Goal: Information Seeking & Learning: Learn about a topic

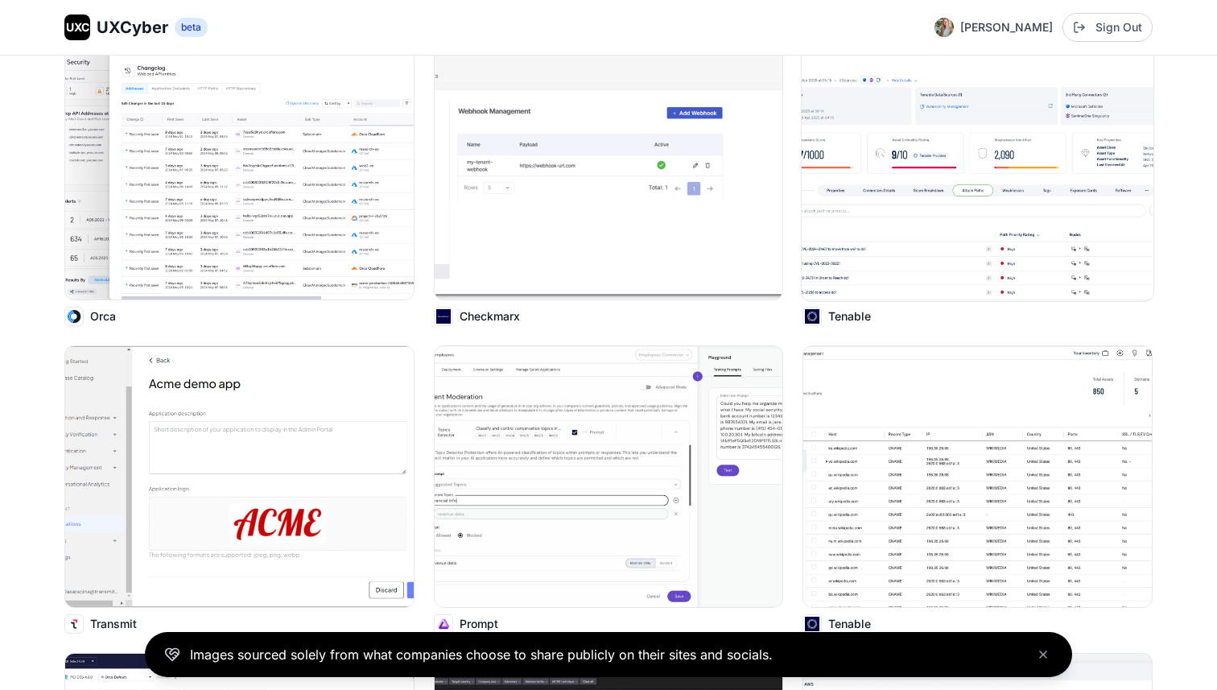
scroll to position [505, 0]
click at [864, 253] on img at bounding box center [978, 169] width 352 height 263
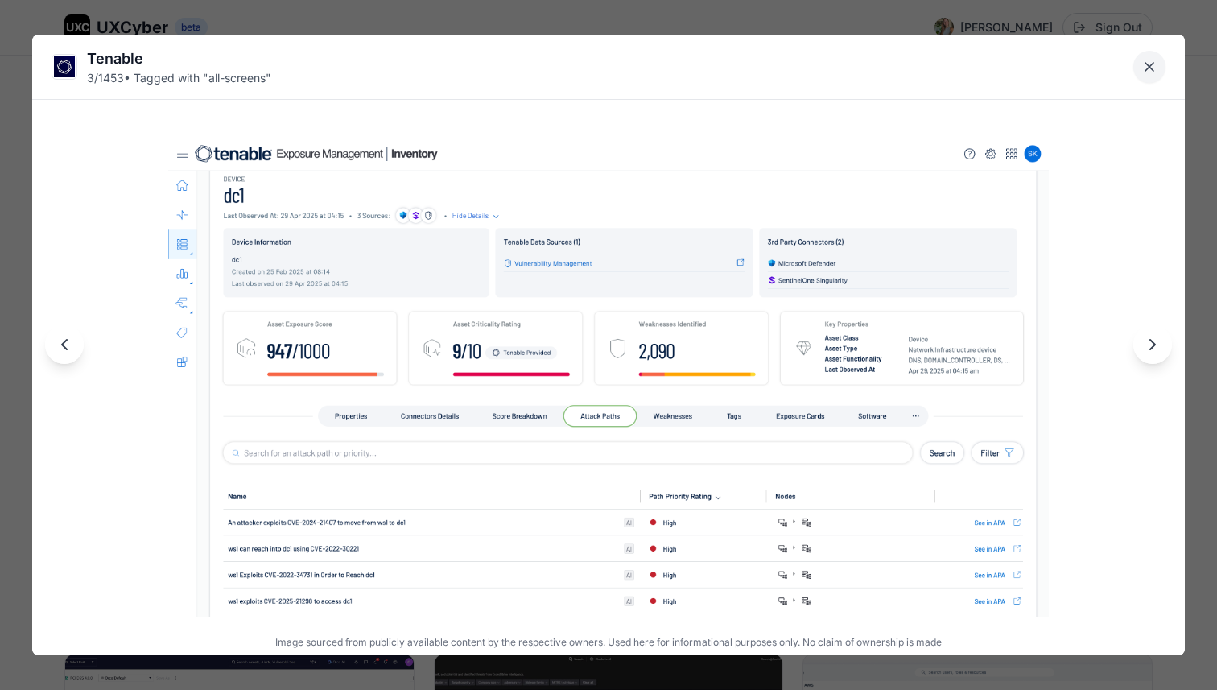
click at [1157, 64] on icon "Close lightbox" at bounding box center [1149, 67] width 16 height 16
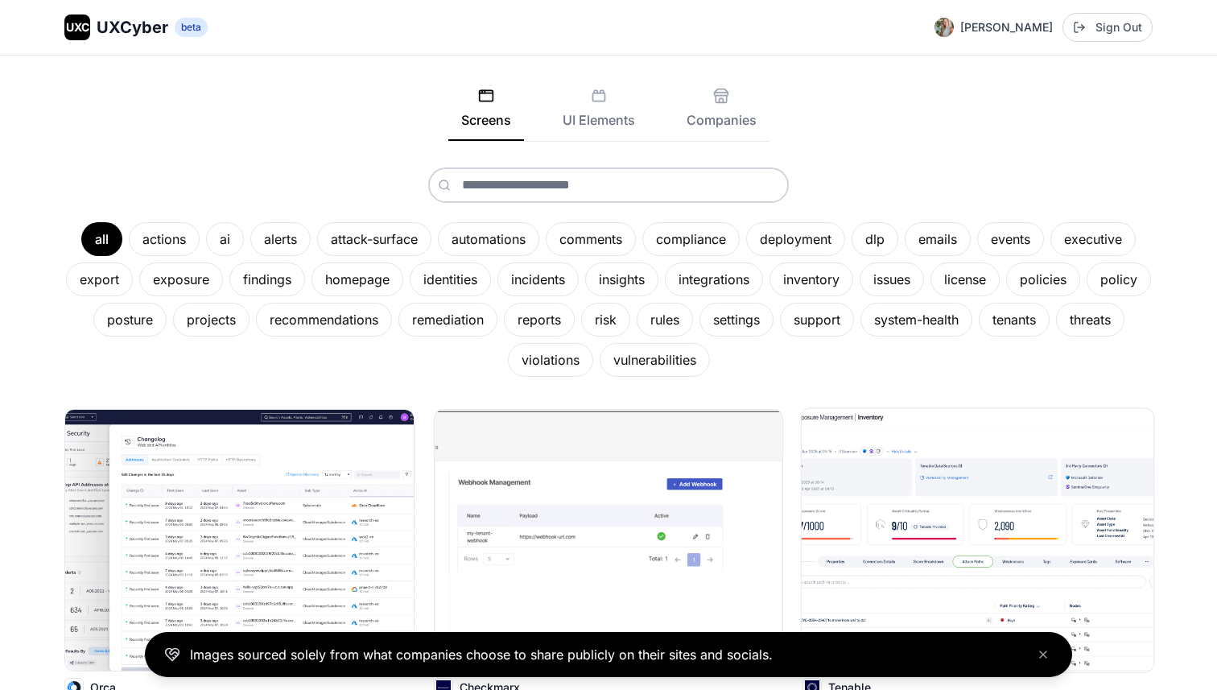
scroll to position [0, 0]
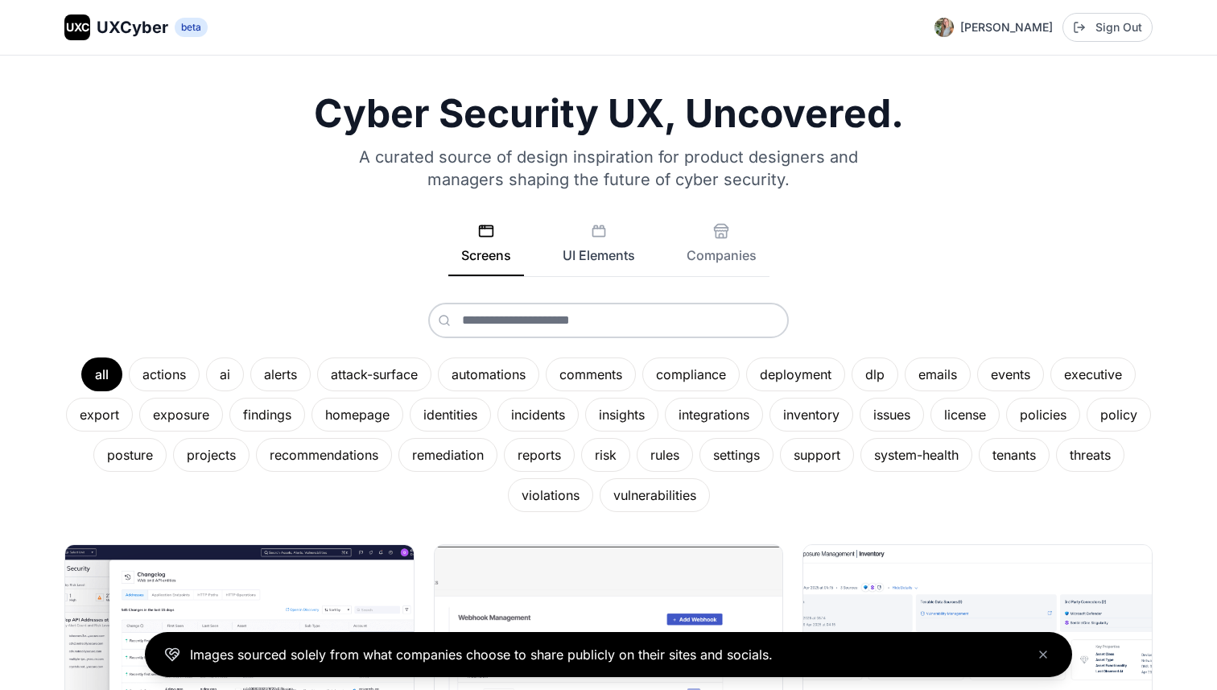
click at [612, 237] on button "UI Elements" at bounding box center [599, 249] width 98 height 53
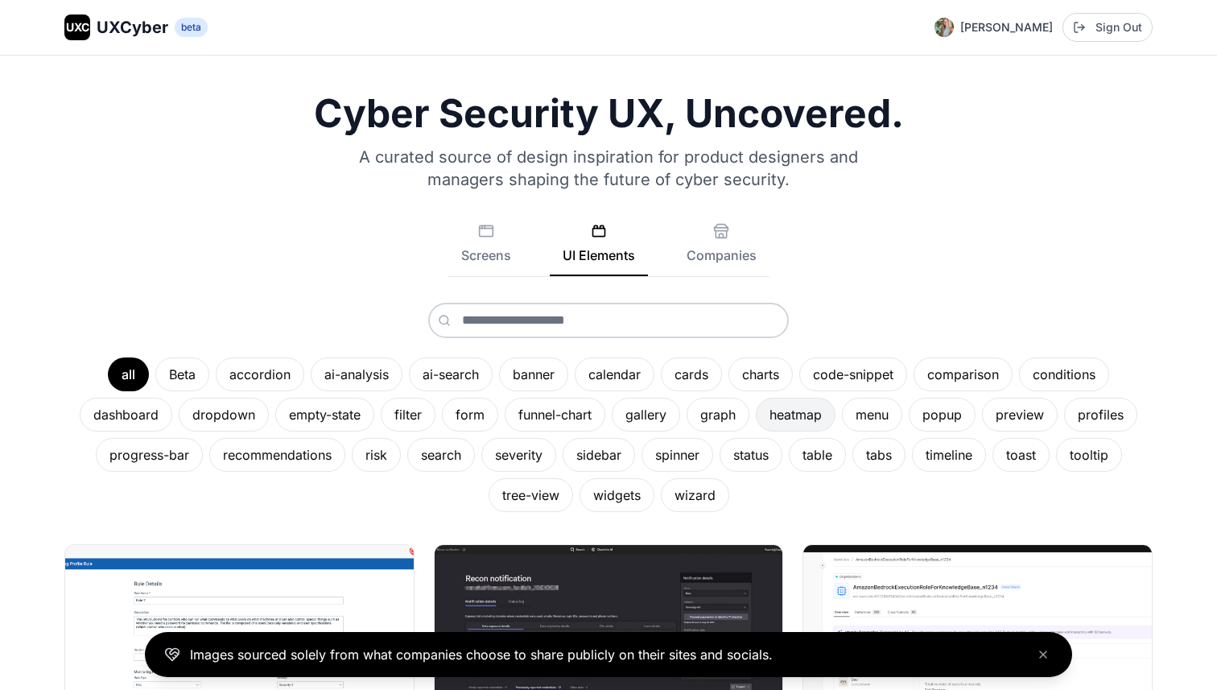
click at [788, 417] on div "heatmap" at bounding box center [796, 415] width 80 height 34
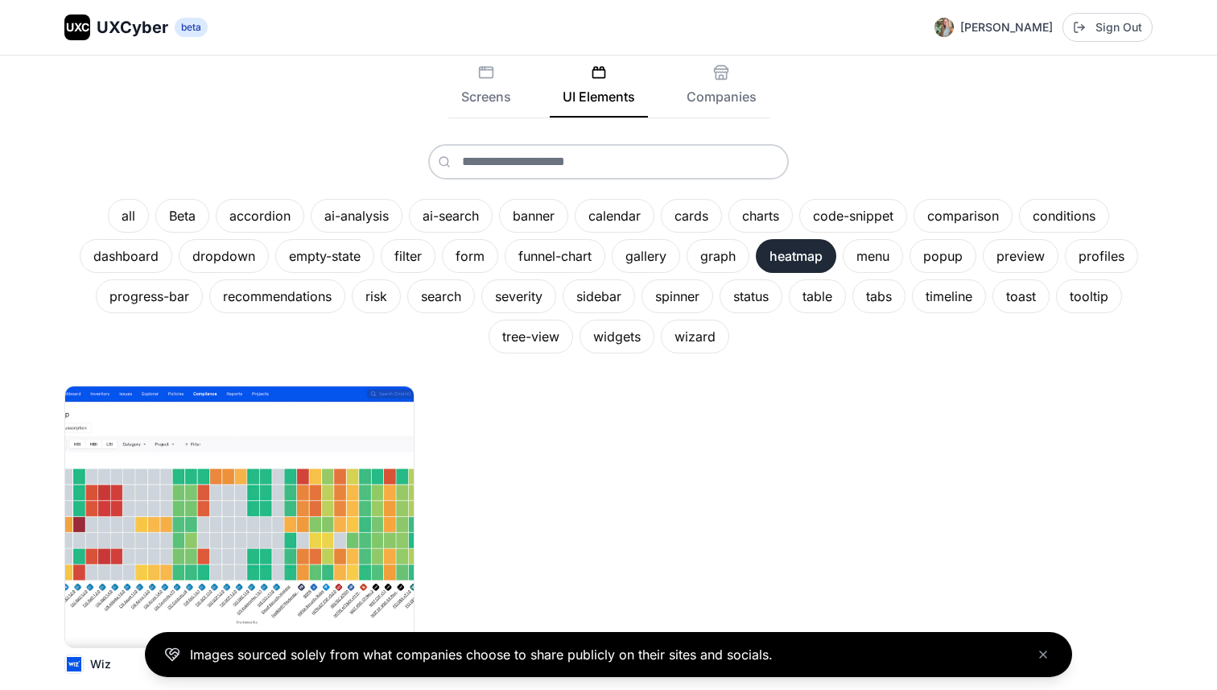
scroll to position [162, 0]
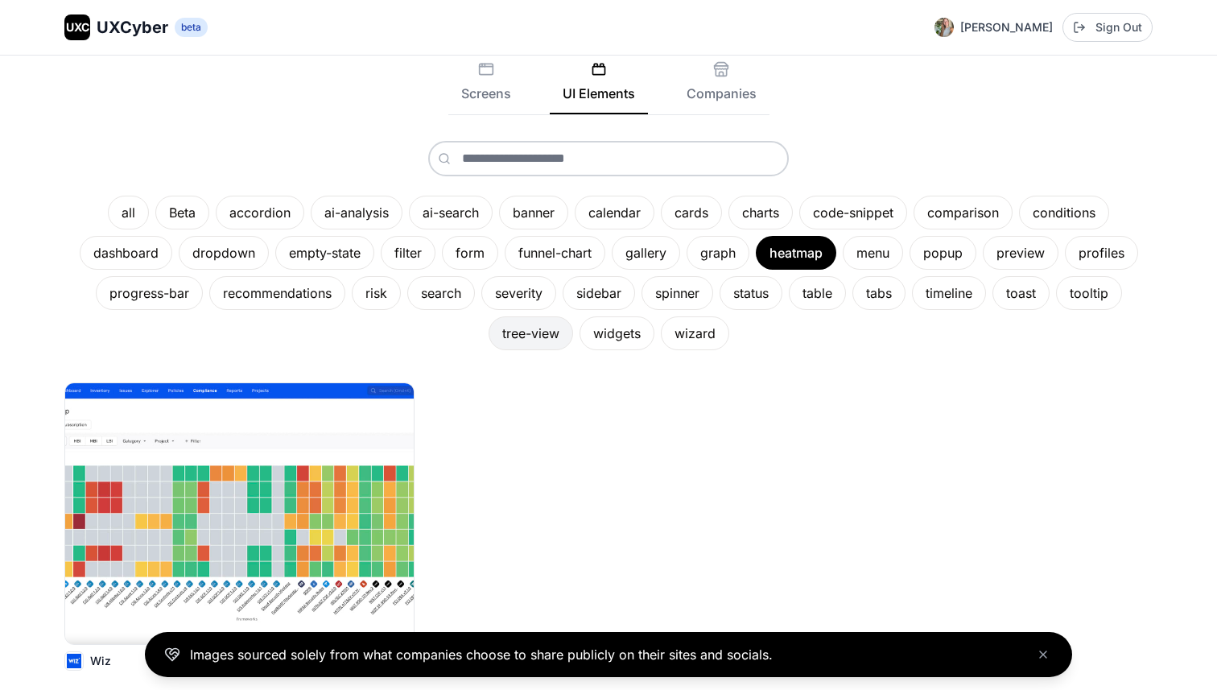
click at [549, 340] on div "tree-view" at bounding box center [531, 333] width 85 height 34
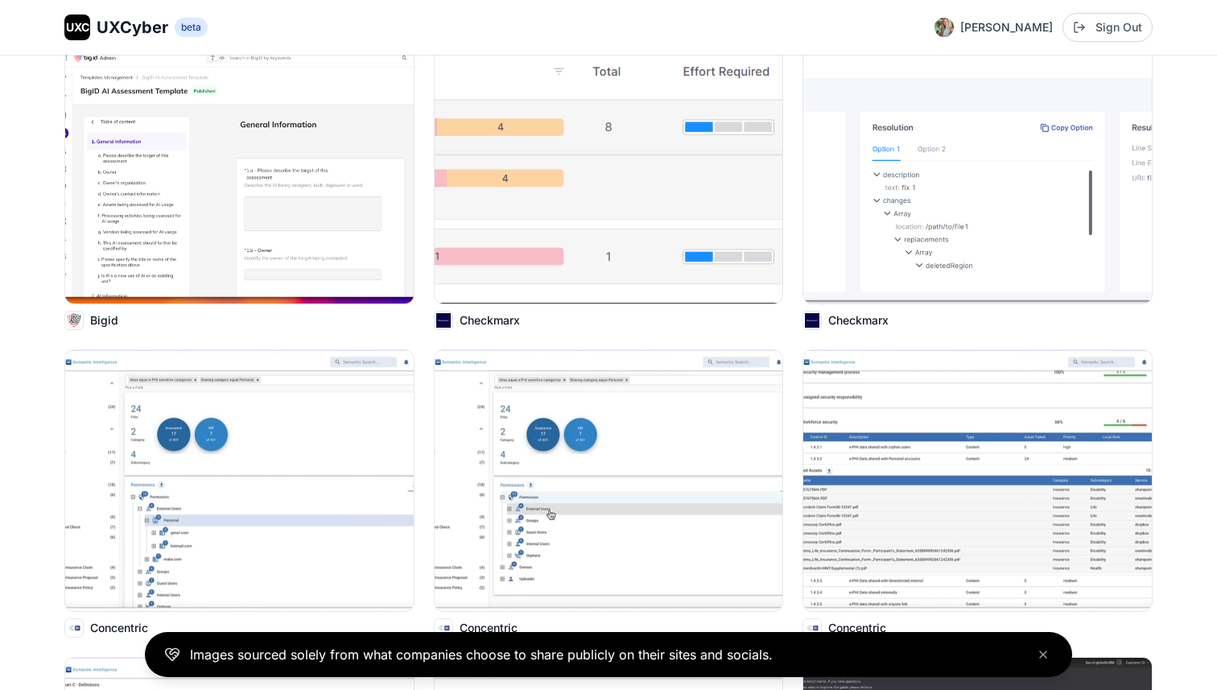
scroll to position [810, 0]
click at [934, 501] on img at bounding box center [978, 479] width 352 height 263
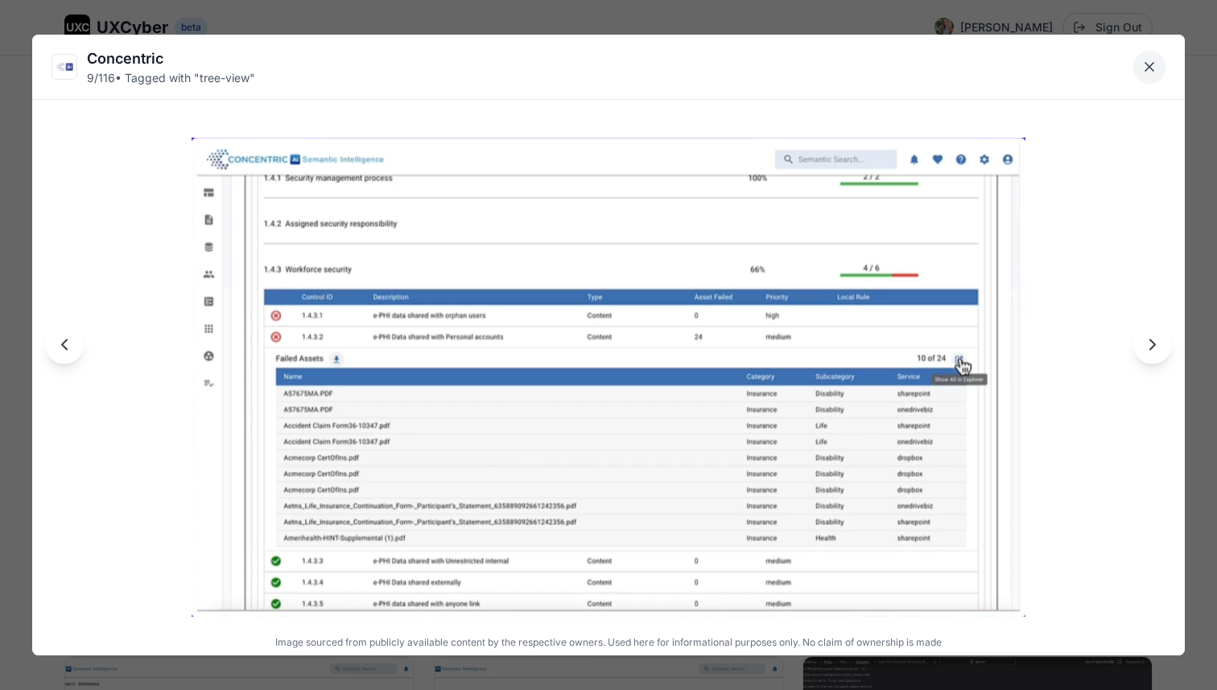
click at [1150, 64] on icon "Close lightbox" at bounding box center [1149, 67] width 16 height 16
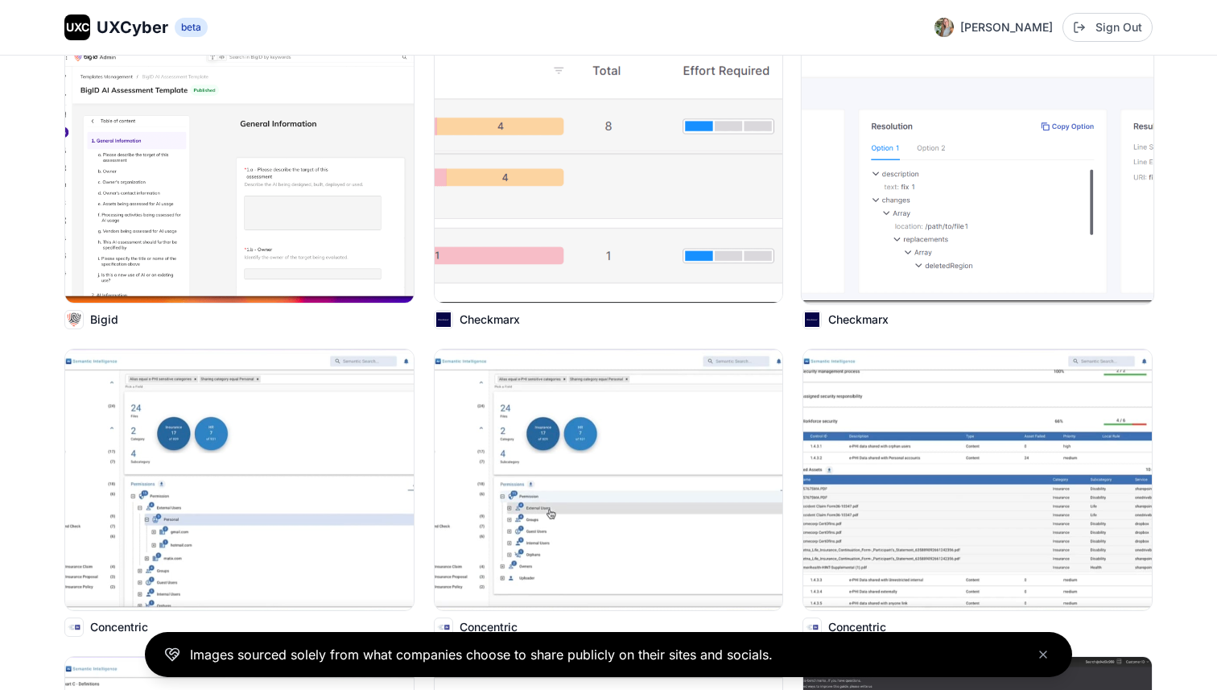
click at [927, 212] on img at bounding box center [978, 171] width 352 height 263
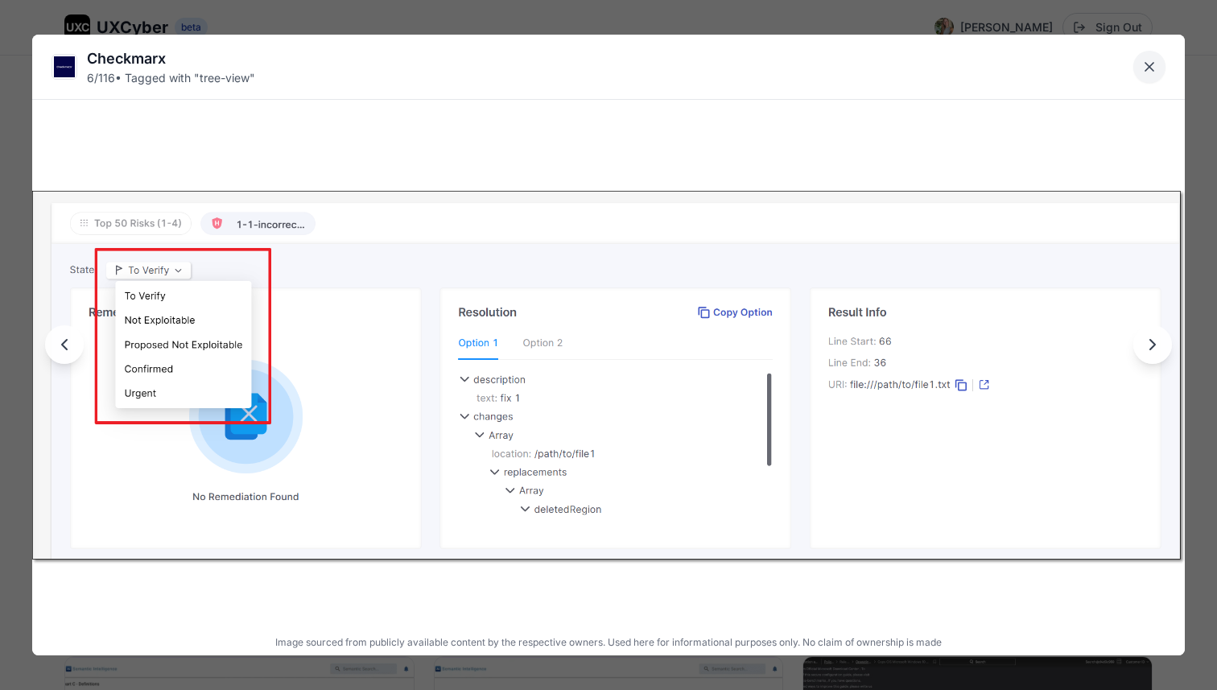
click at [1139, 61] on button "Close lightbox" at bounding box center [1149, 67] width 32 height 32
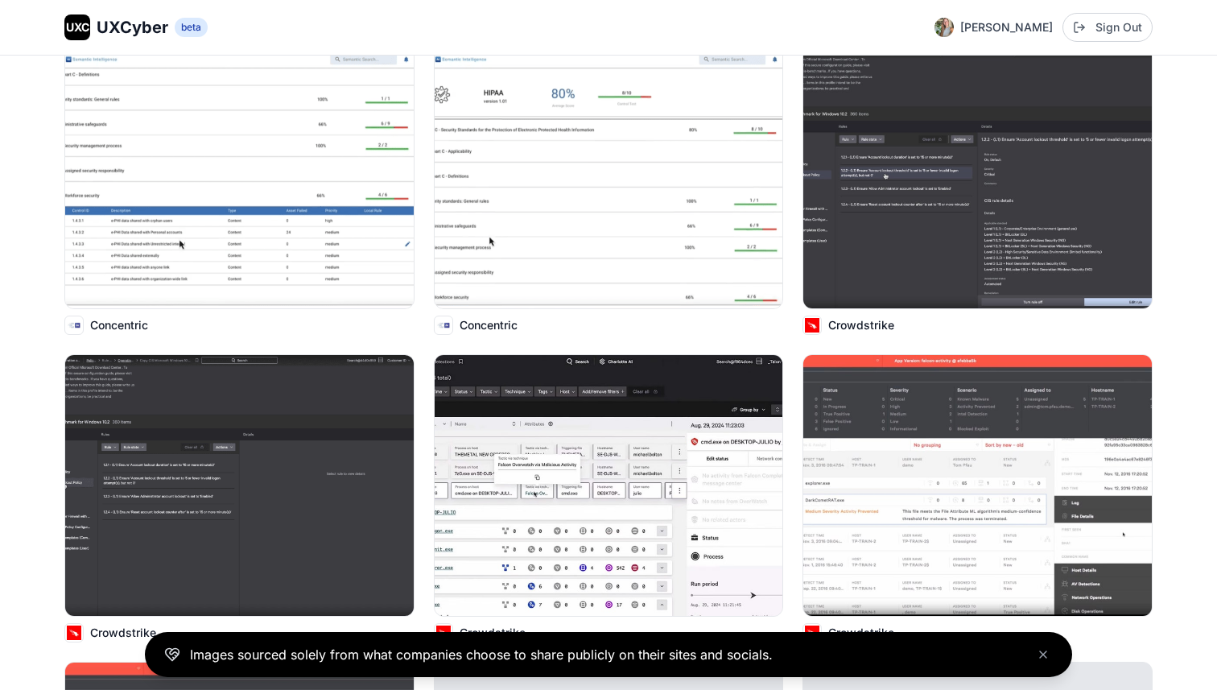
scroll to position [1421, 0]
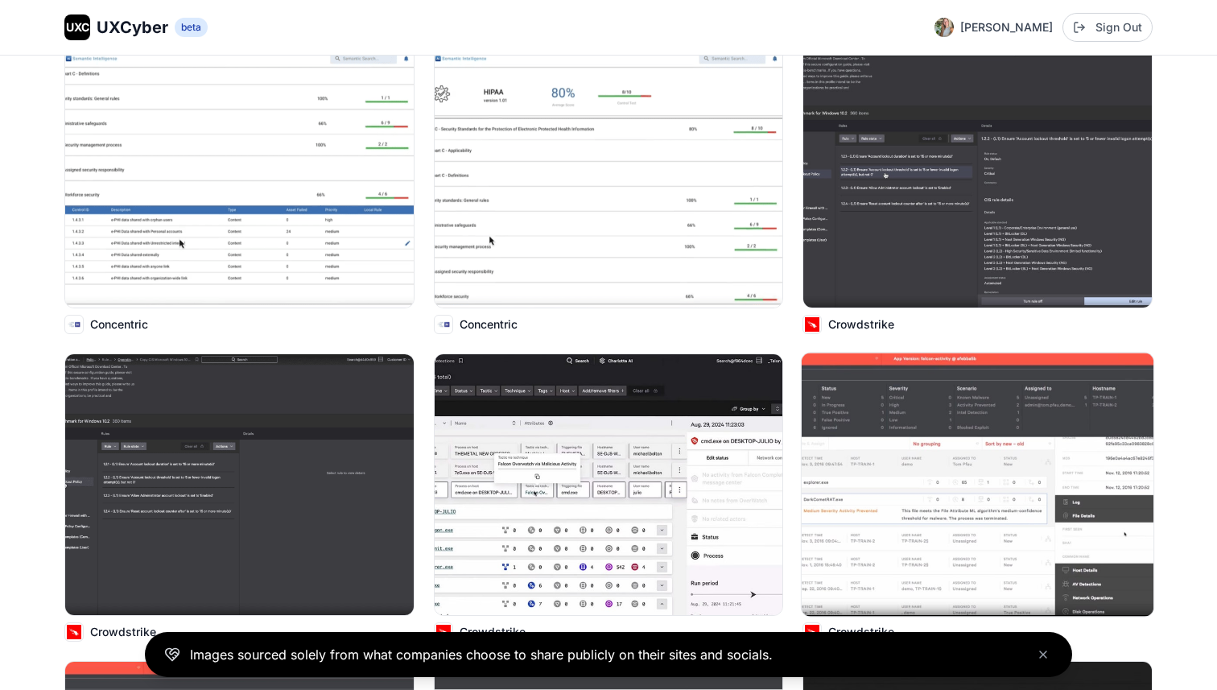
click at [893, 554] on img at bounding box center [978, 484] width 352 height 263
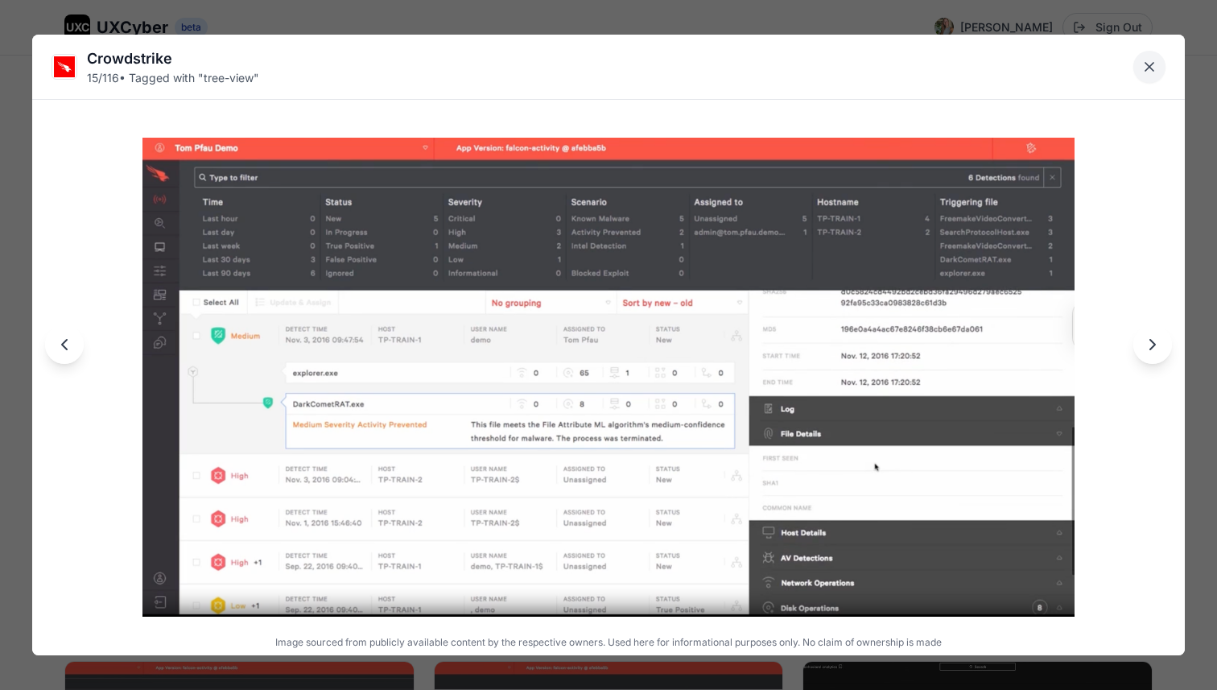
click at [1154, 71] on icon "Close lightbox" at bounding box center [1149, 67] width 16 height 16
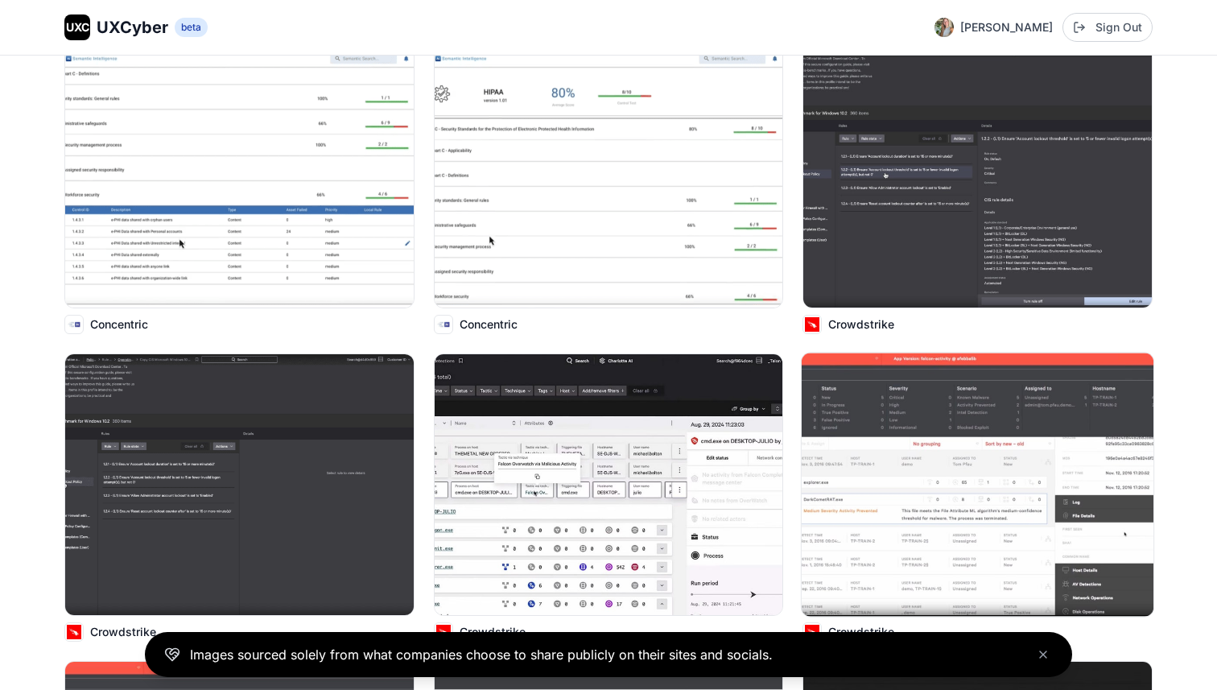
click at [908, 464] on img at bounding box center [978, 484] width 352 height 263
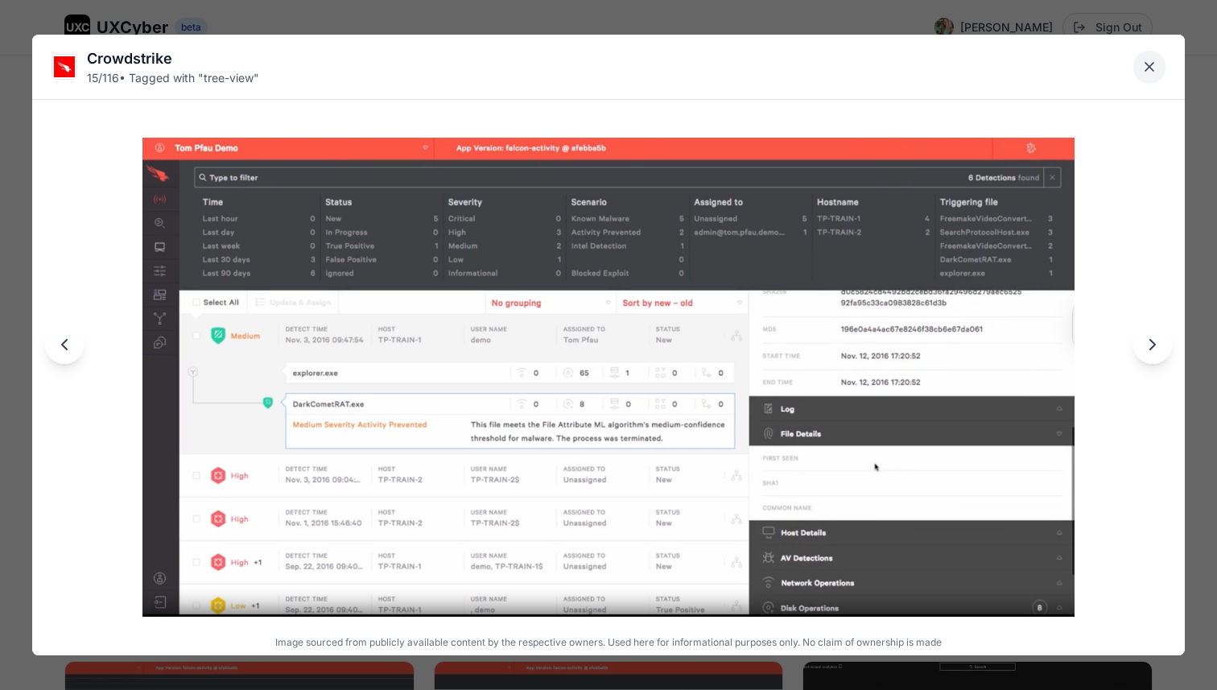
click at [1146, 64] on icon "Close lightbox" at bounding box center [1149, 67] width 8 height 8
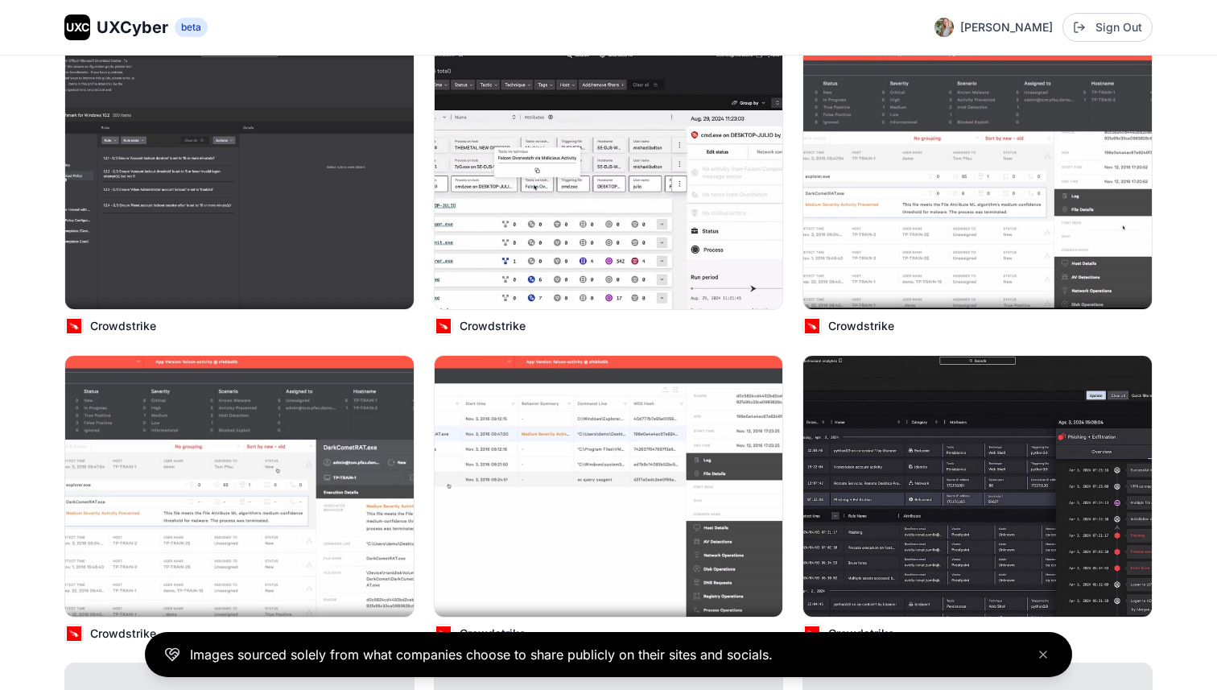
scroll to position [1731, 0]
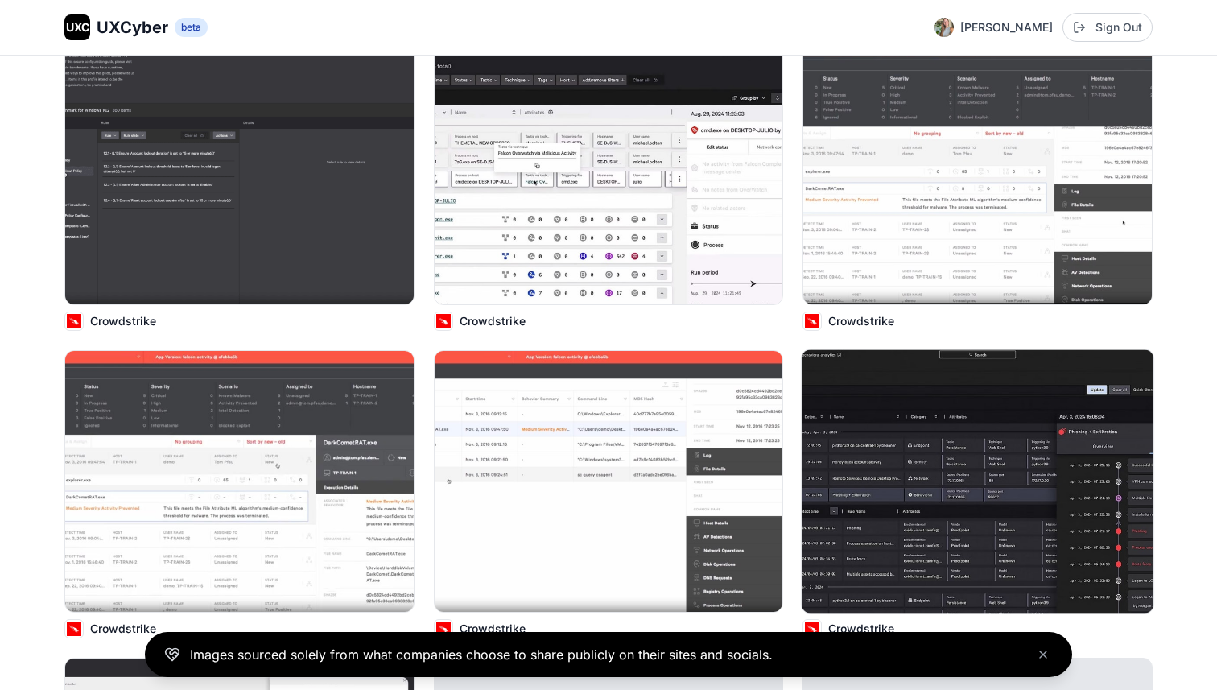
click at [948, 538] on img at bounding box center [978, 480] width 352 height 263
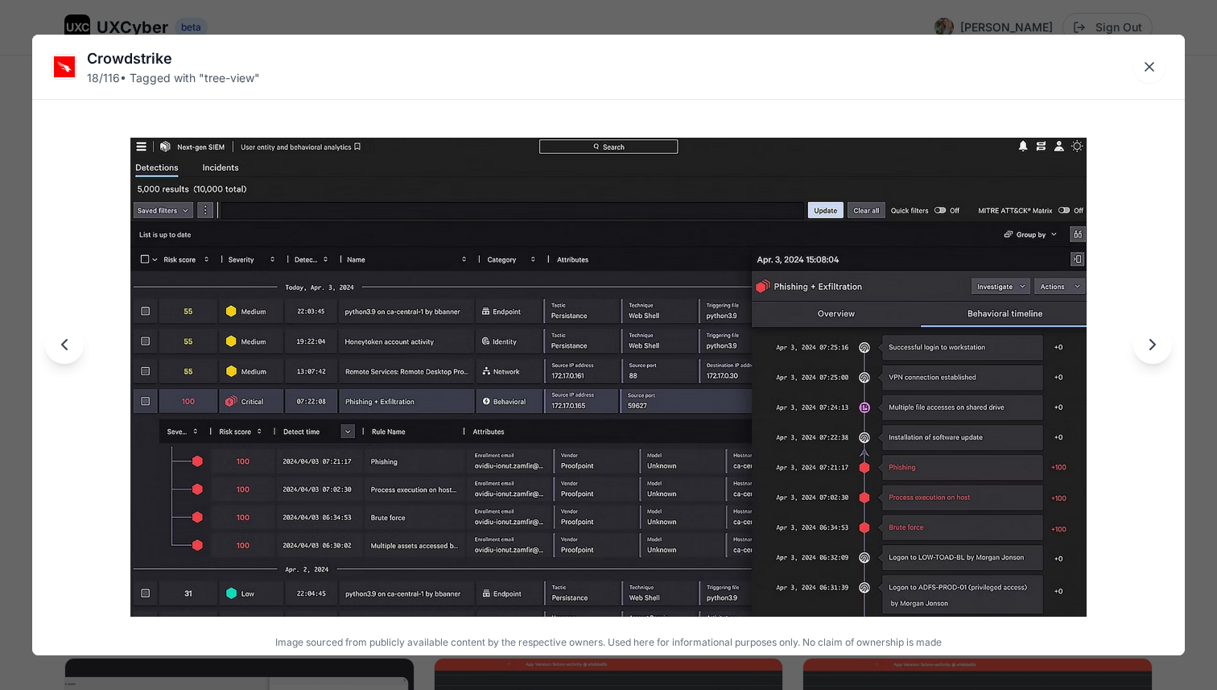
click at [734, 350] on img at bounding box center [608, 377] width 956 height 479
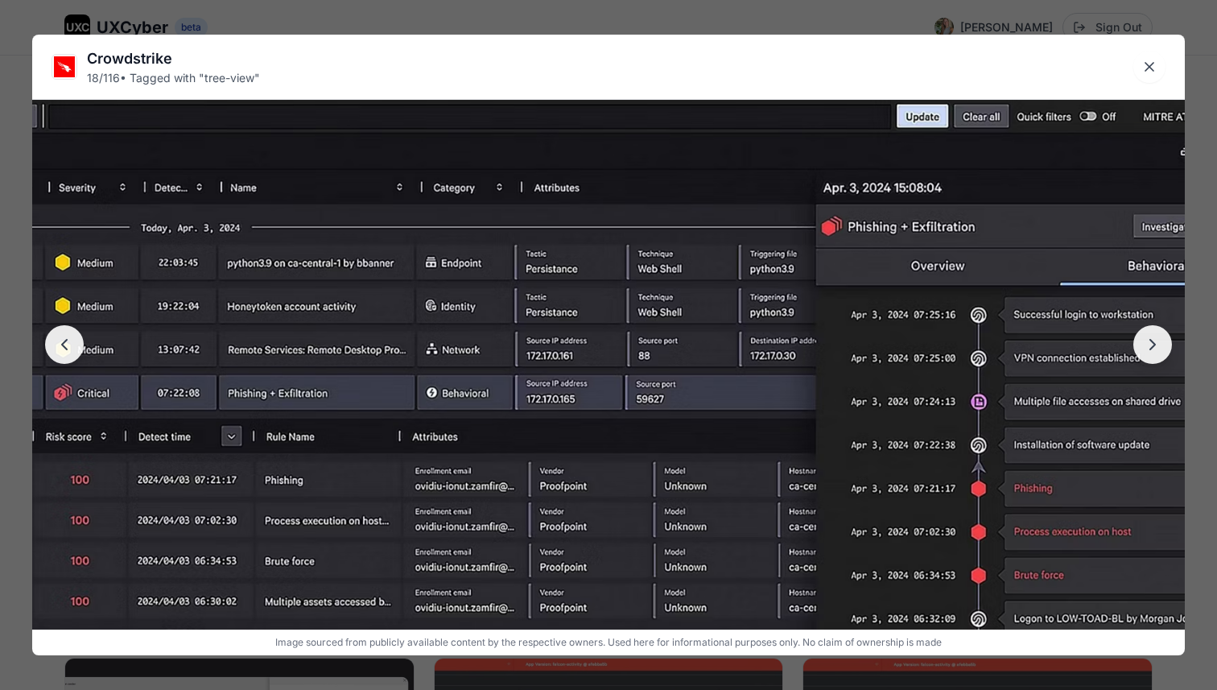
click at [734, 350] on img at bounding box center [608, 357] width 1383 height 693
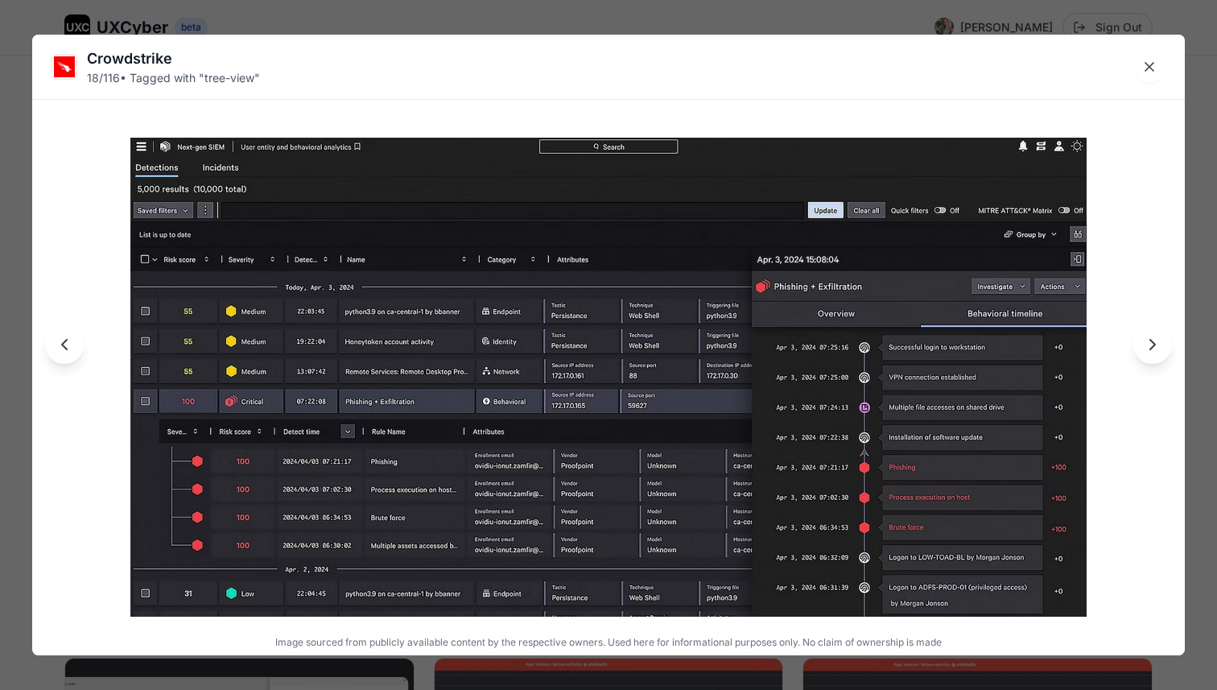
click at [963, 159] on img at bounding box center [608, 377] width 956 height 479
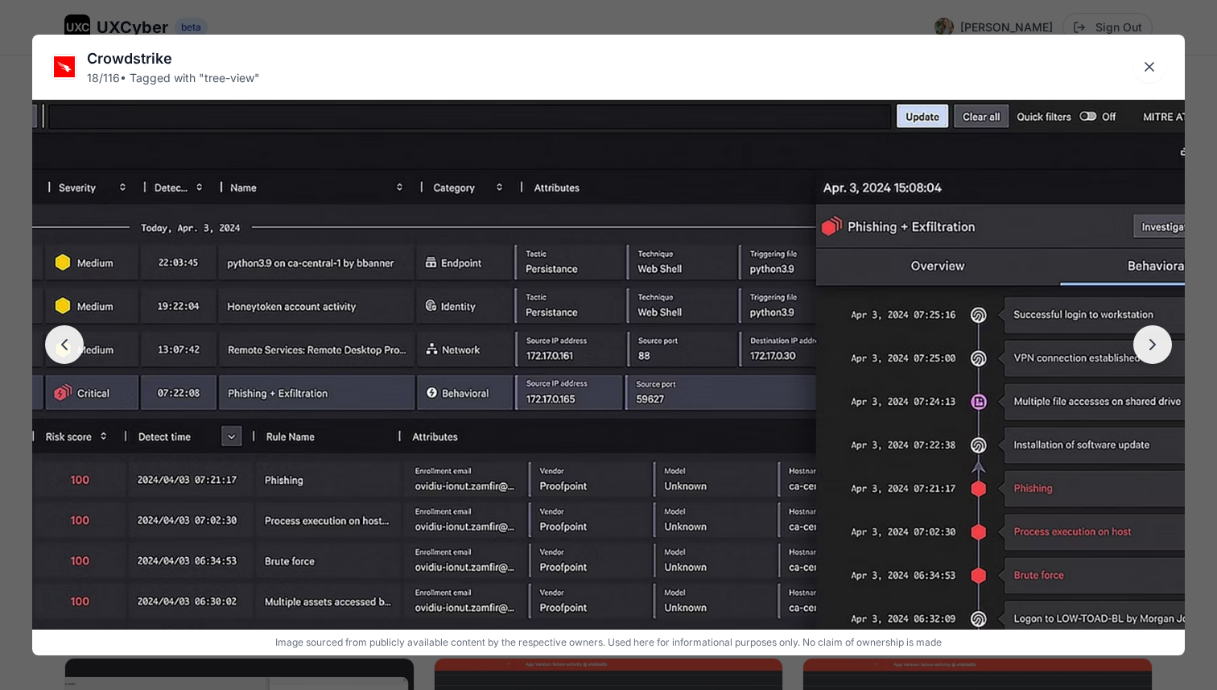
click at [963, 159] on img at bounding box center [608, 357] width 1383 height 693
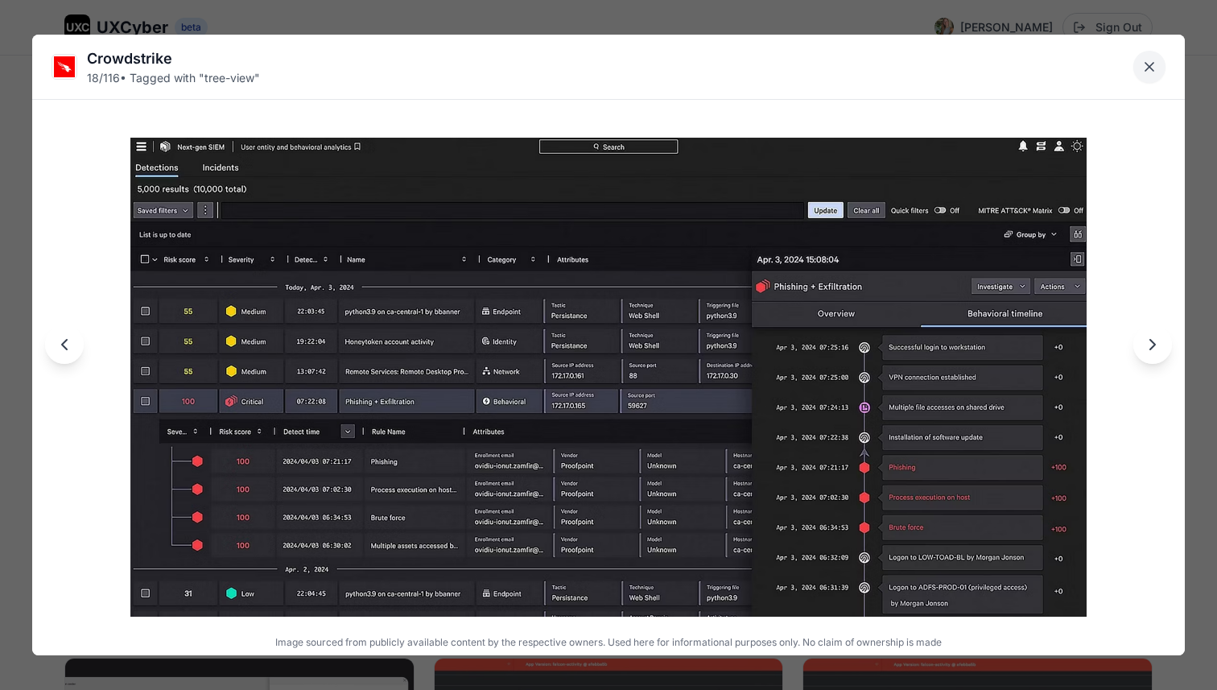
click at [1157, 69] on button "Close lightbox" at bounding box center [1149, 67] width 32 height 32
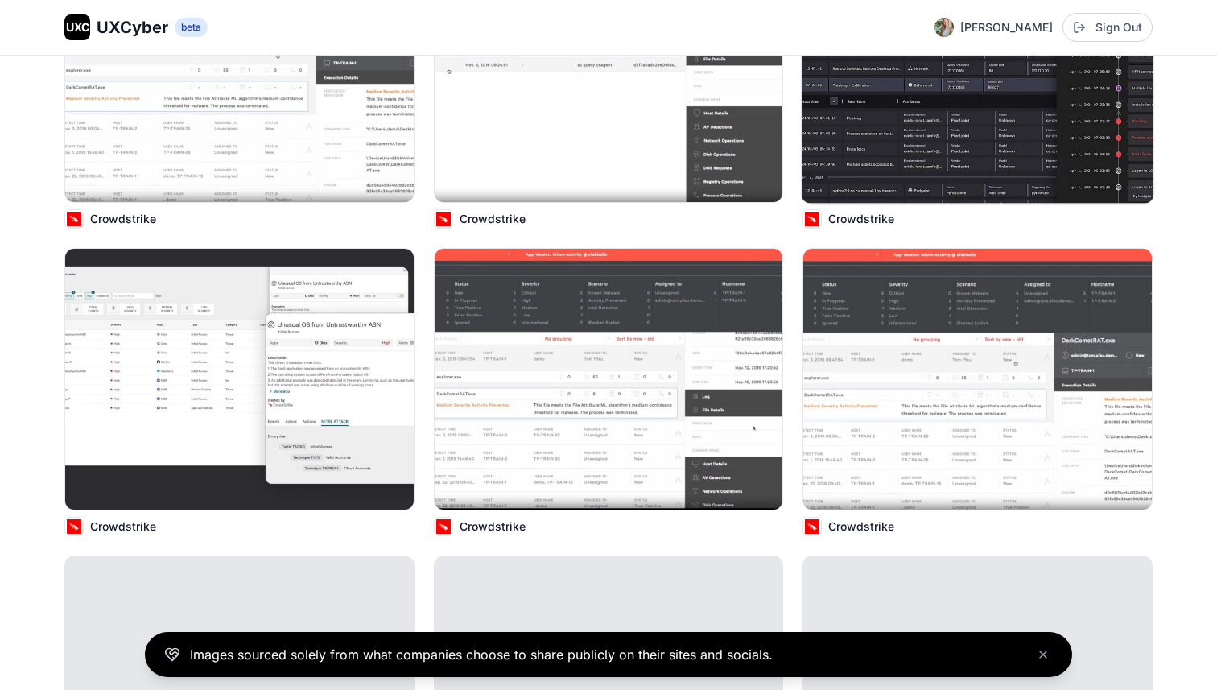
scroll to position [2142, 0]
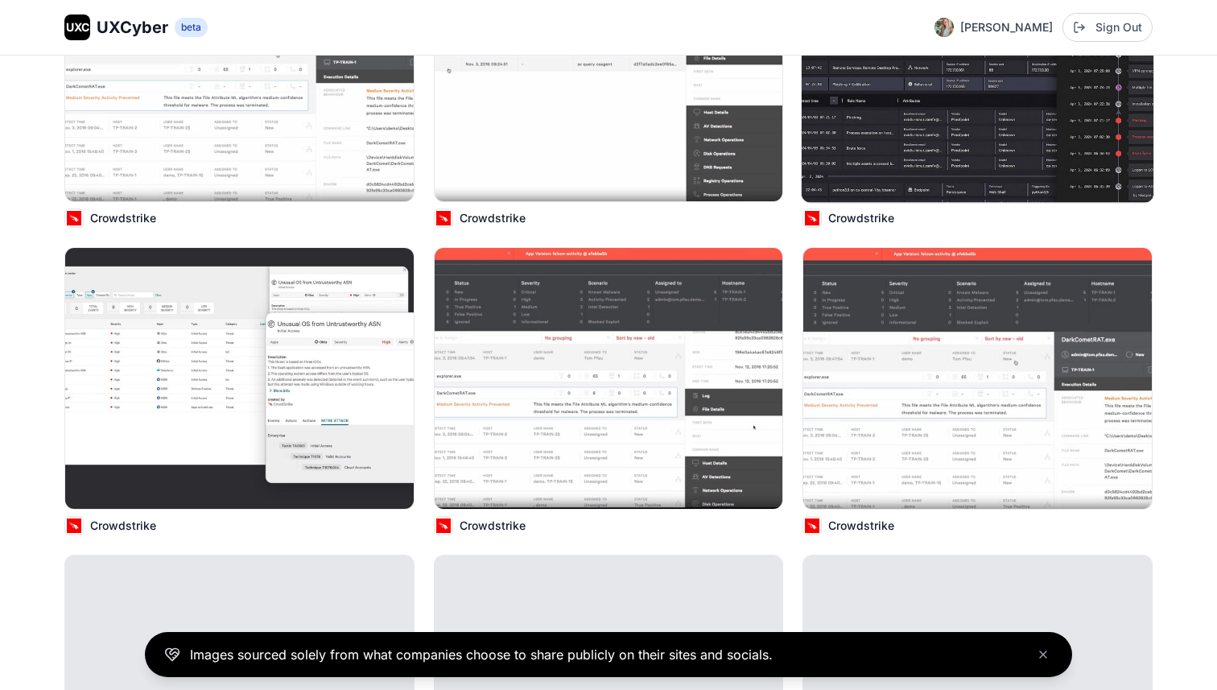
click at [862, 394] on img at bounding box center [977, 378] width 348 height 261
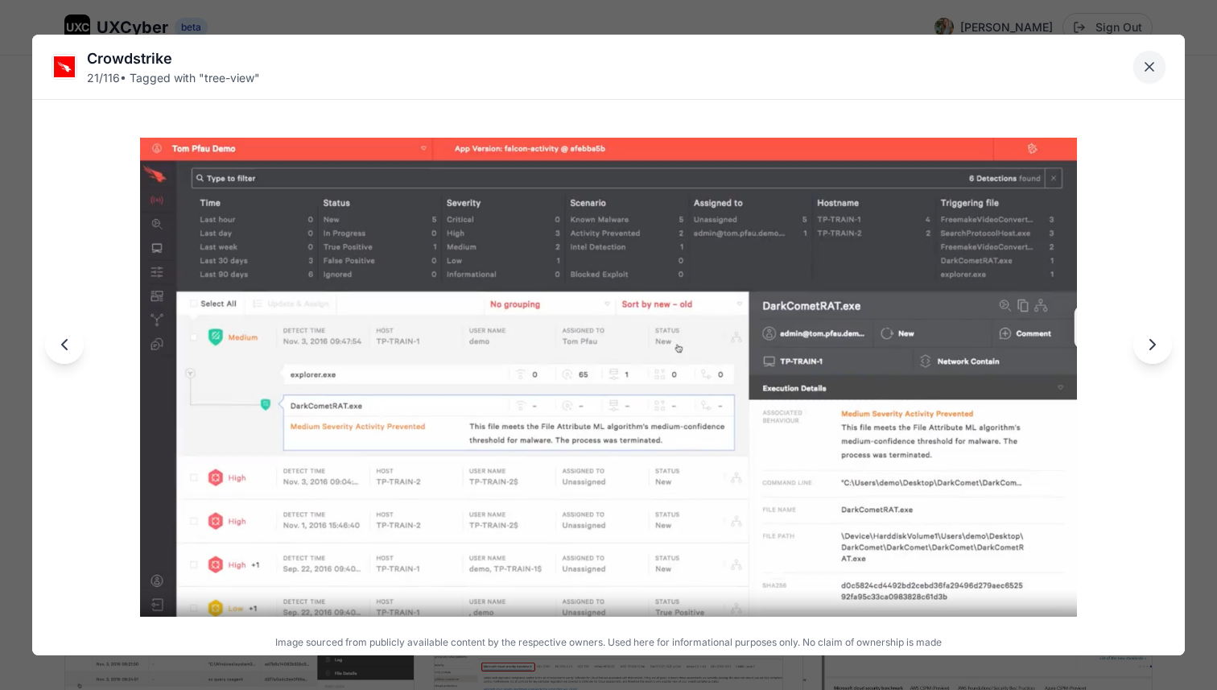
click at [1156, 68] on icon "Close lightbox" at bounding box center [1149, 67] width 16 height 16
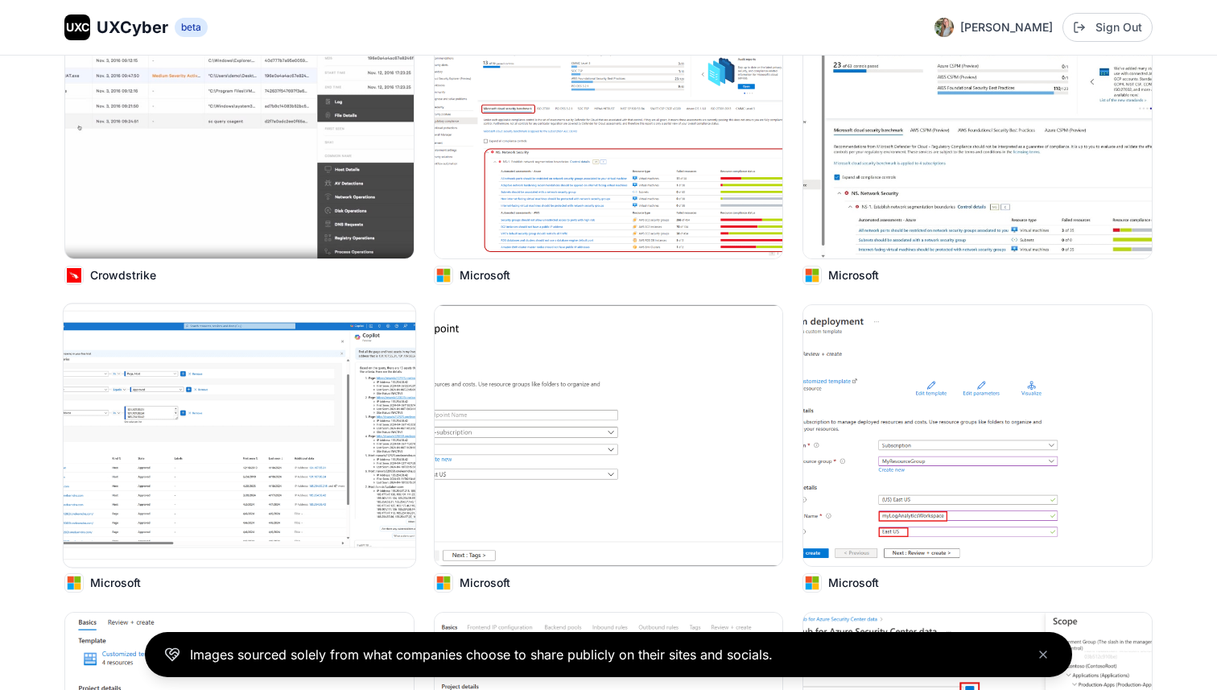
scroll to position [2704, 0]
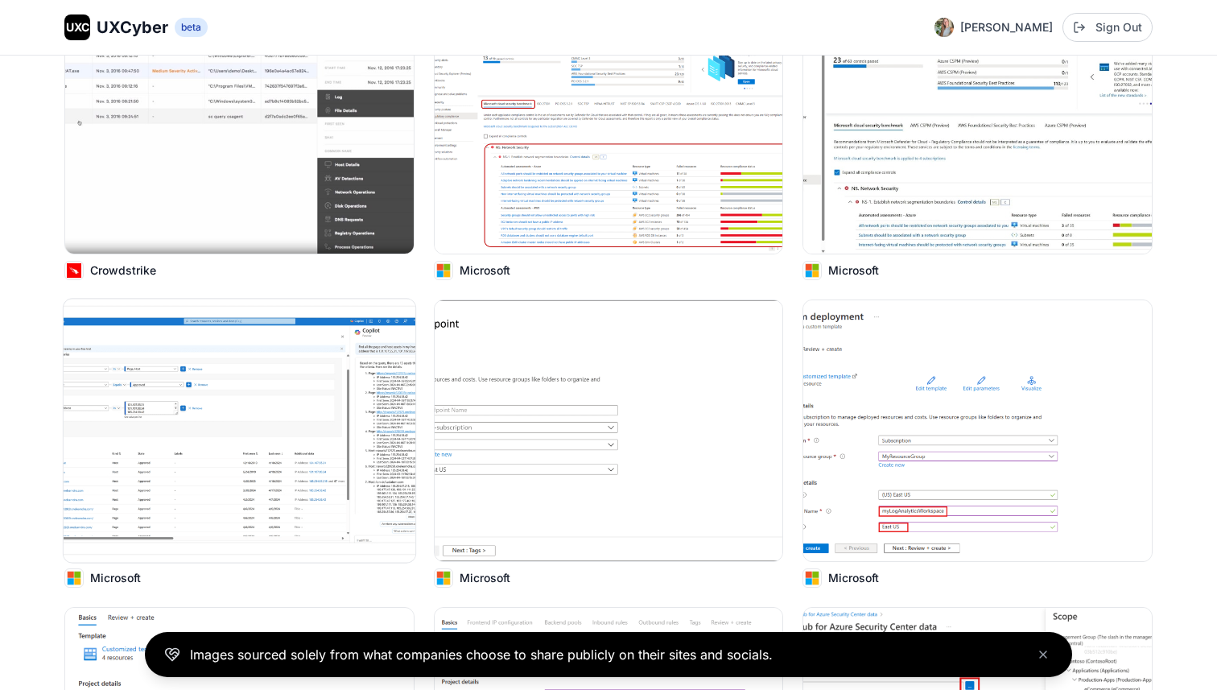
click at [255, 420] on img at bounding box center [240, 430] width 352 height 263
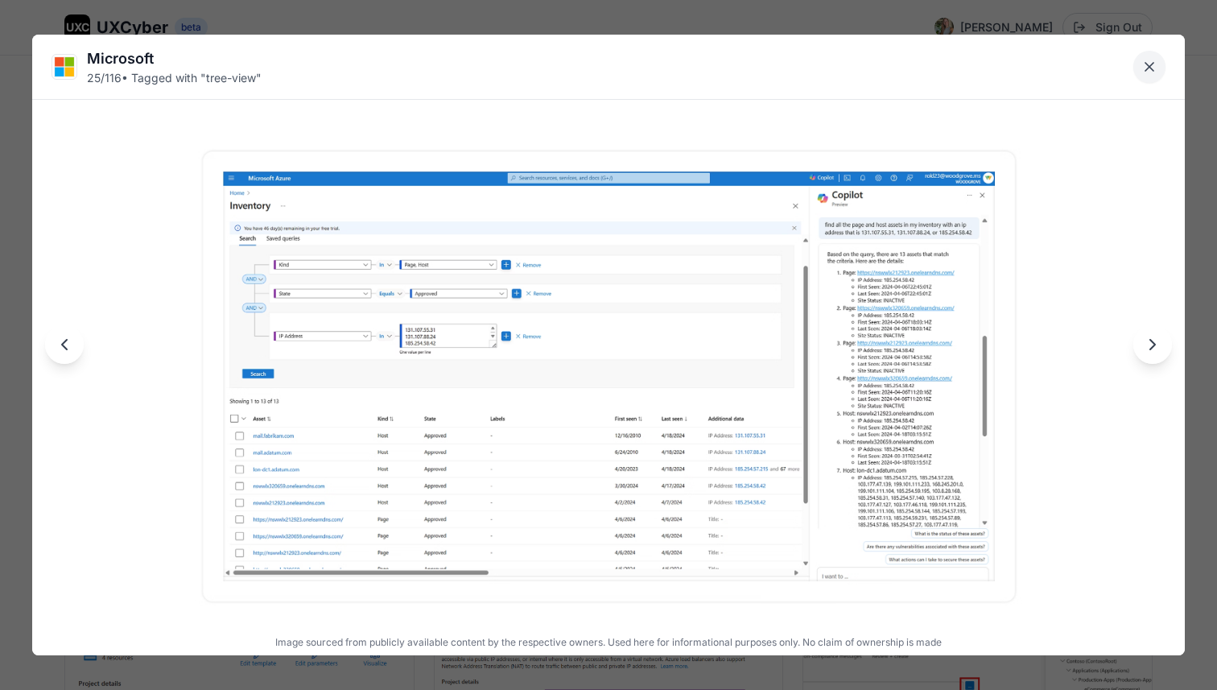
click at [1153, 71] on icon "Close lightbox" at bounding box center [1149, 67] width 16 height 16
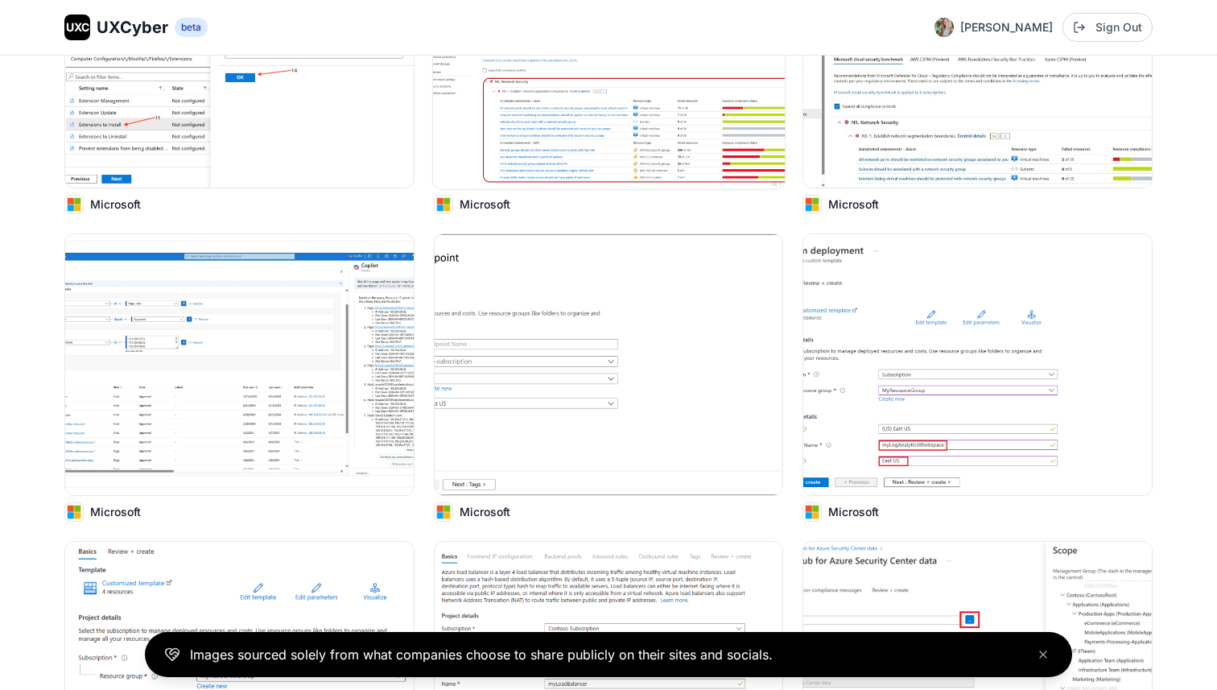
scroll to position [4081, 0]
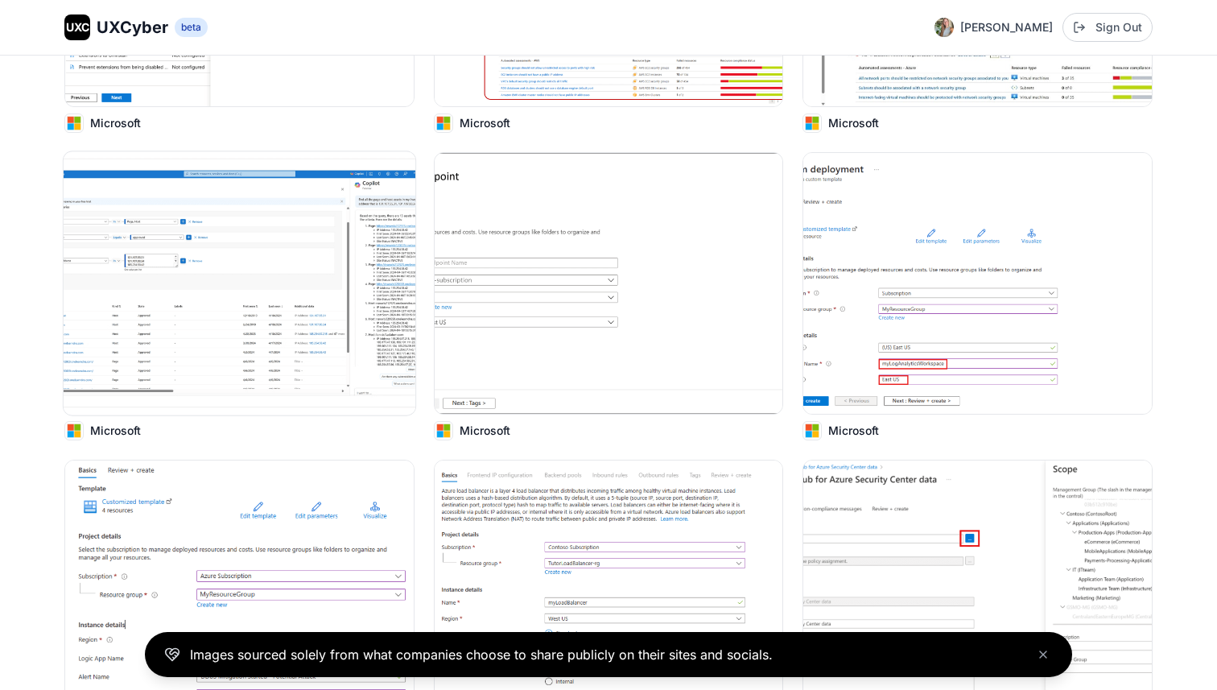
click at [222, 327] on img at bounding box center [240, 282] width 352 height 263
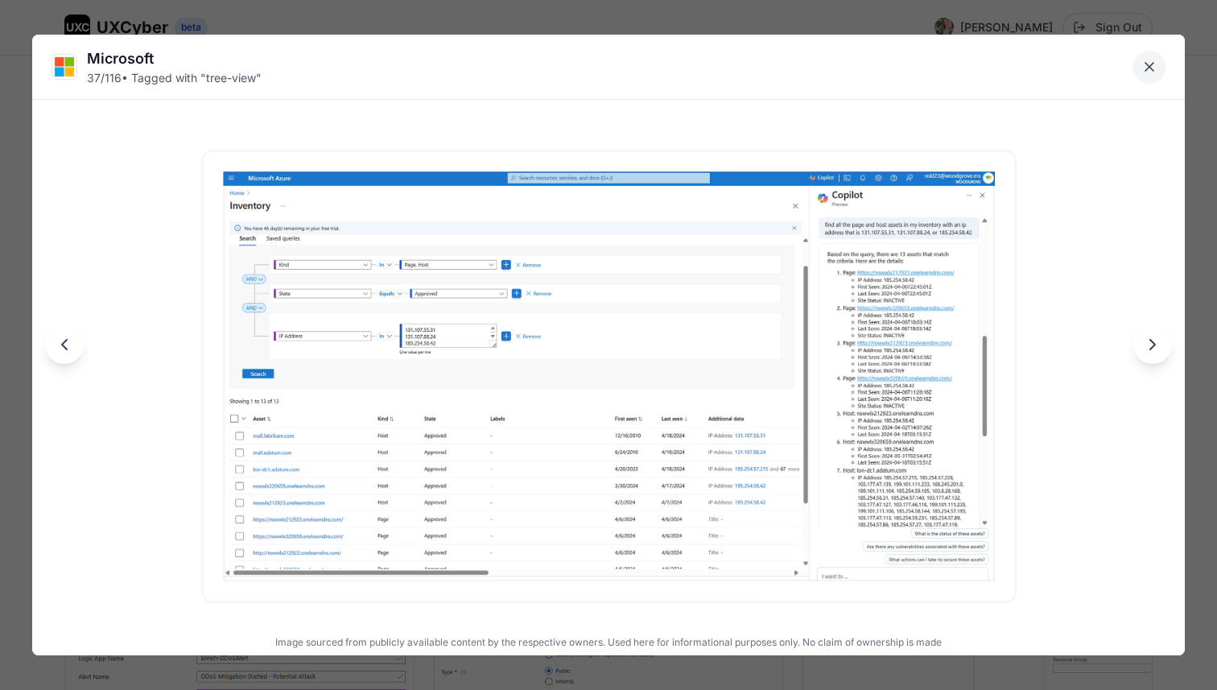
click at [1155, 68] on icon "Close lightbox" at bounding box center [1149, 67] width 16 height 16
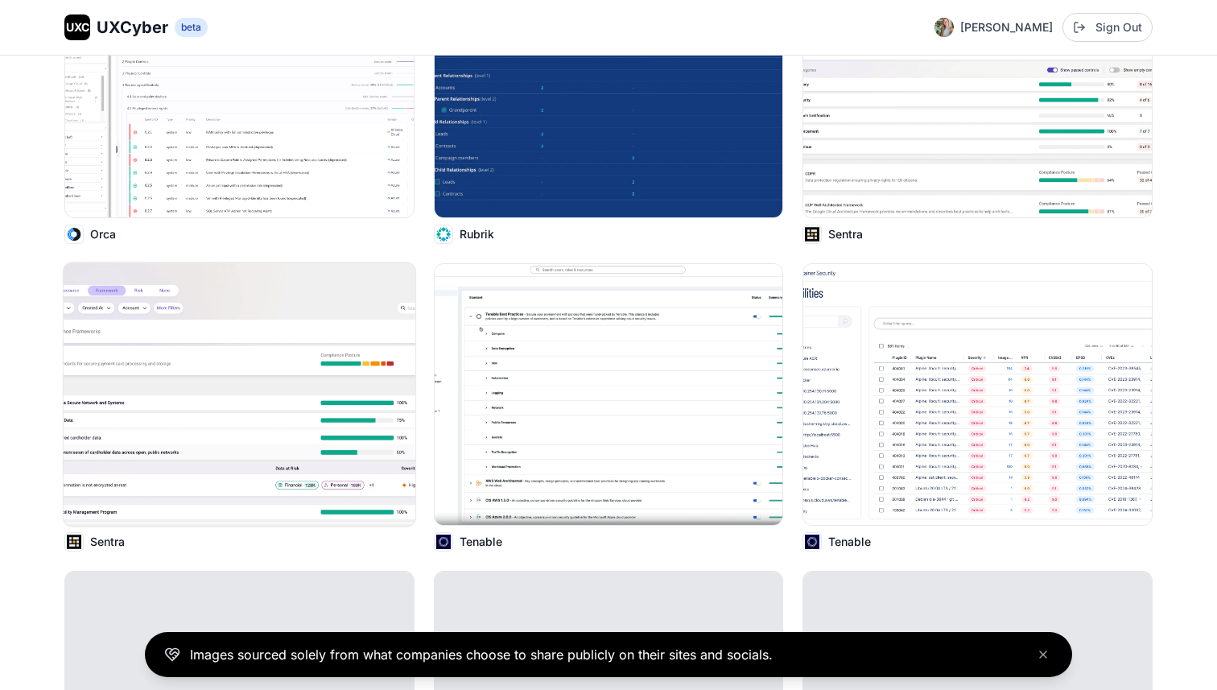
scroll to position [7361, 0]
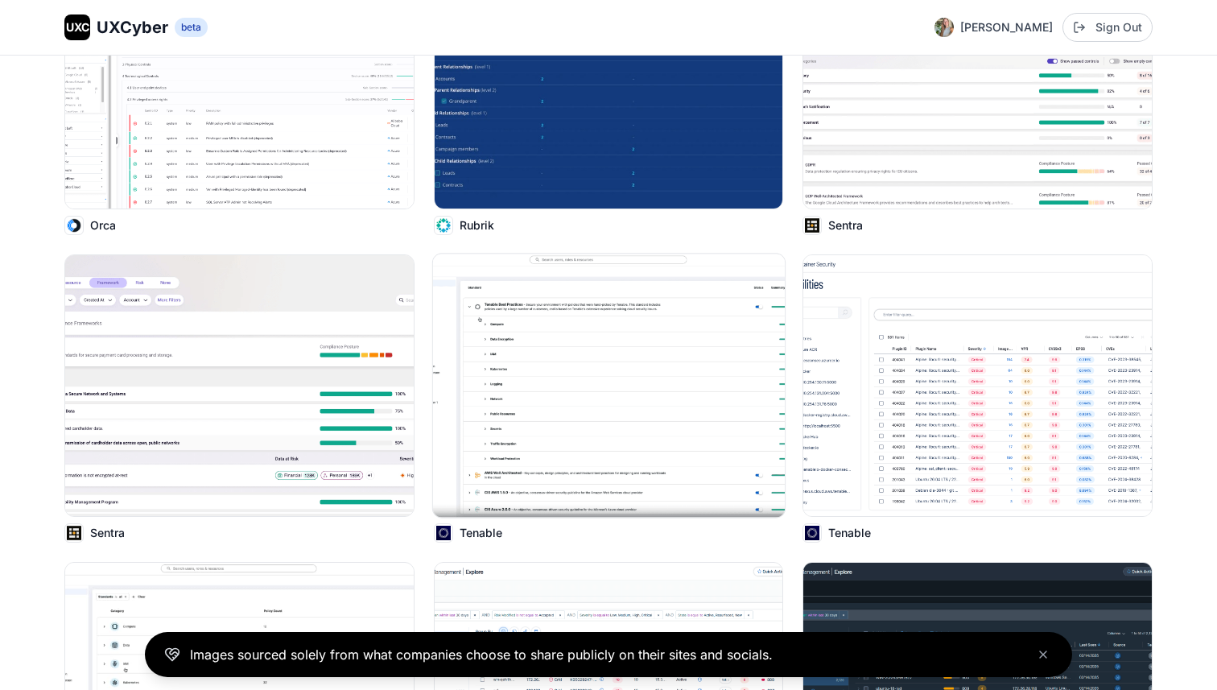
click at [551, 425] on img at bounding box center [608, 385] width 352 height 263
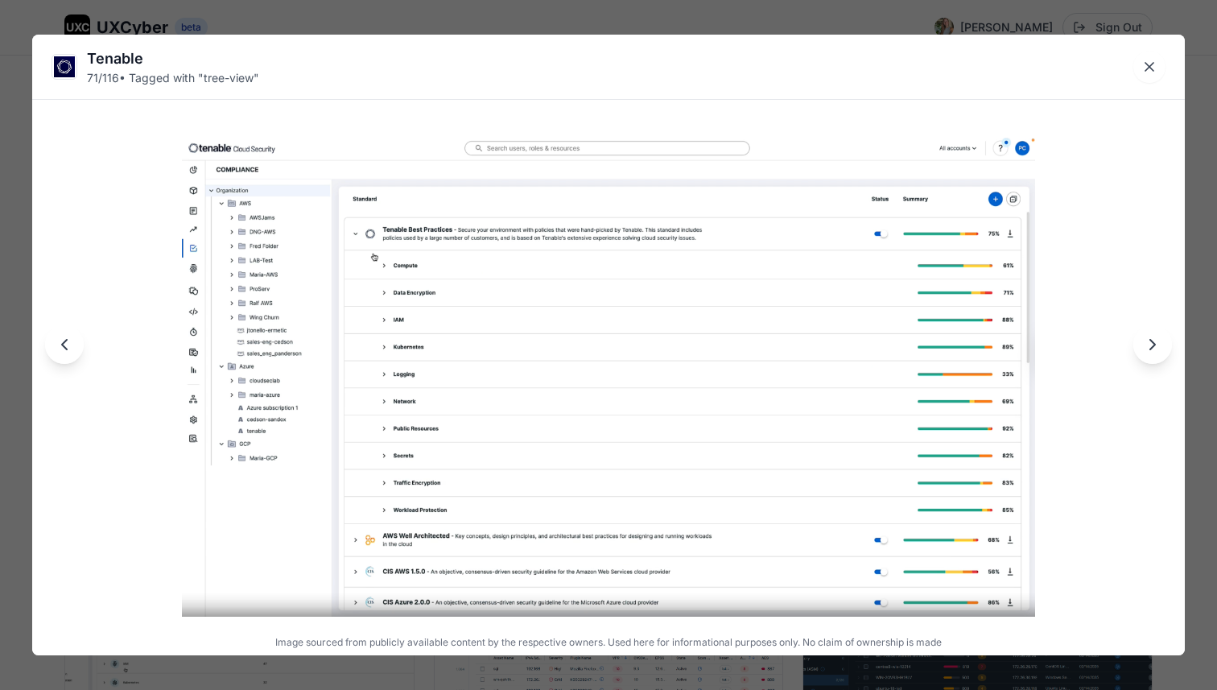
click at [1151, 92] on div "Tenable 71 / 116 • Tagged with " tree-view "" at bounding box center [608, 67] width 1153 height 64
click at [1151, 68] on icon "Close lightbox" at bounding box center [1149, 67] width 16 height 16
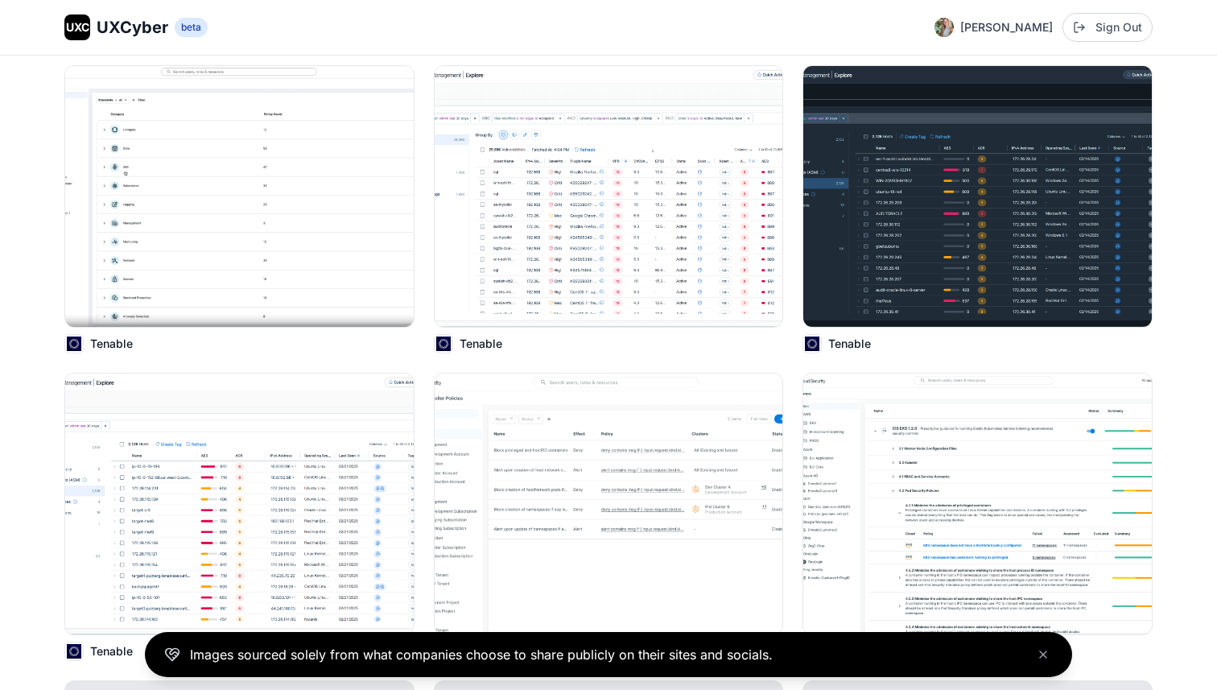
scroll to position [7860, 0]
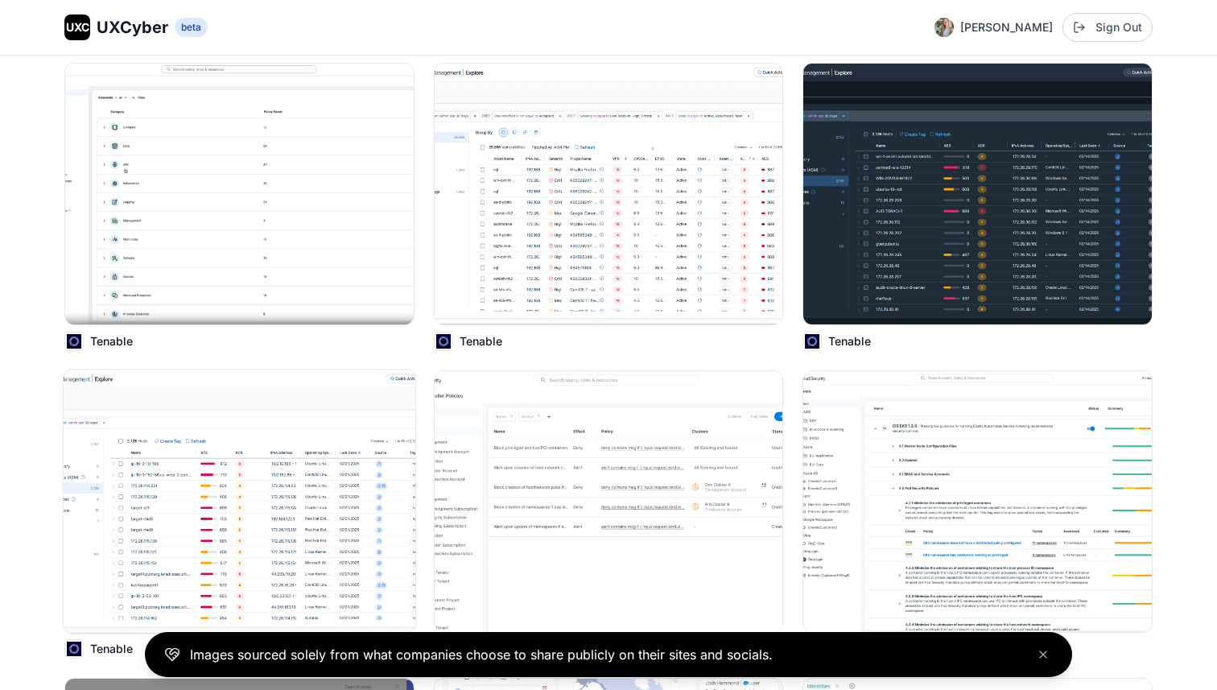
click at [232, 497] on img at bounding box center [240, 500] width 352 height 263
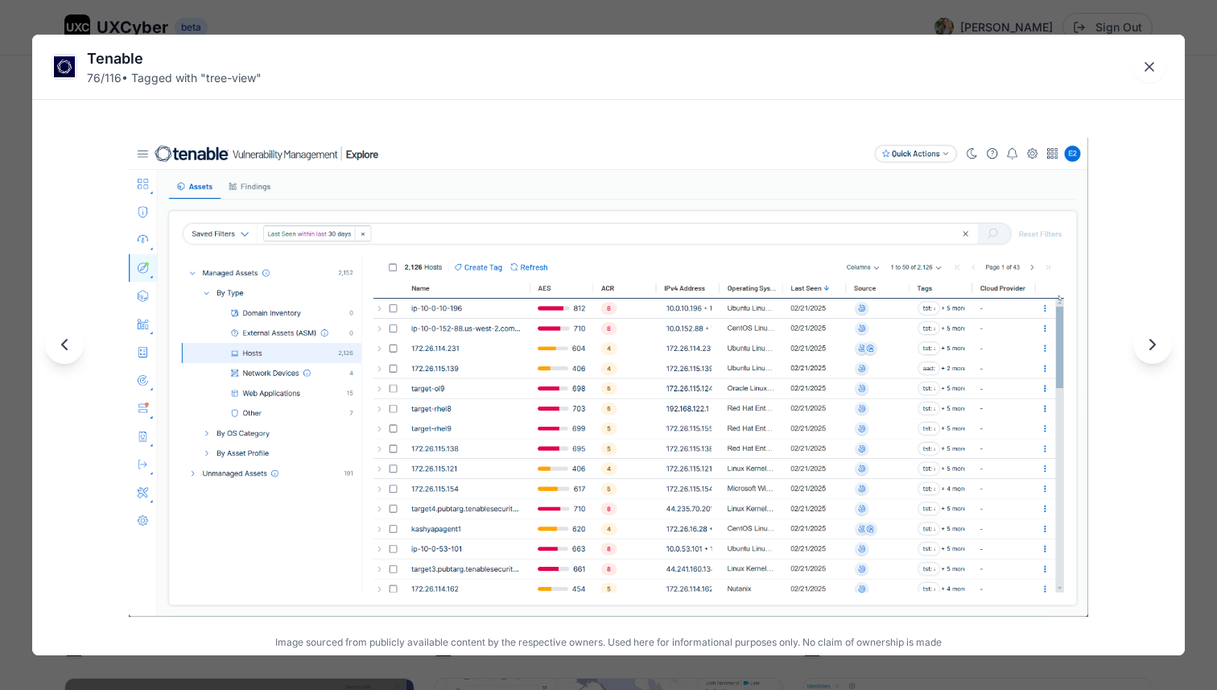
click at [1154, 353] on icon "Next image" at bounding box center [1152, 344] width 19 height 19
click at [770, 510] on img at bounding box center [608, 377] width 959 height 479
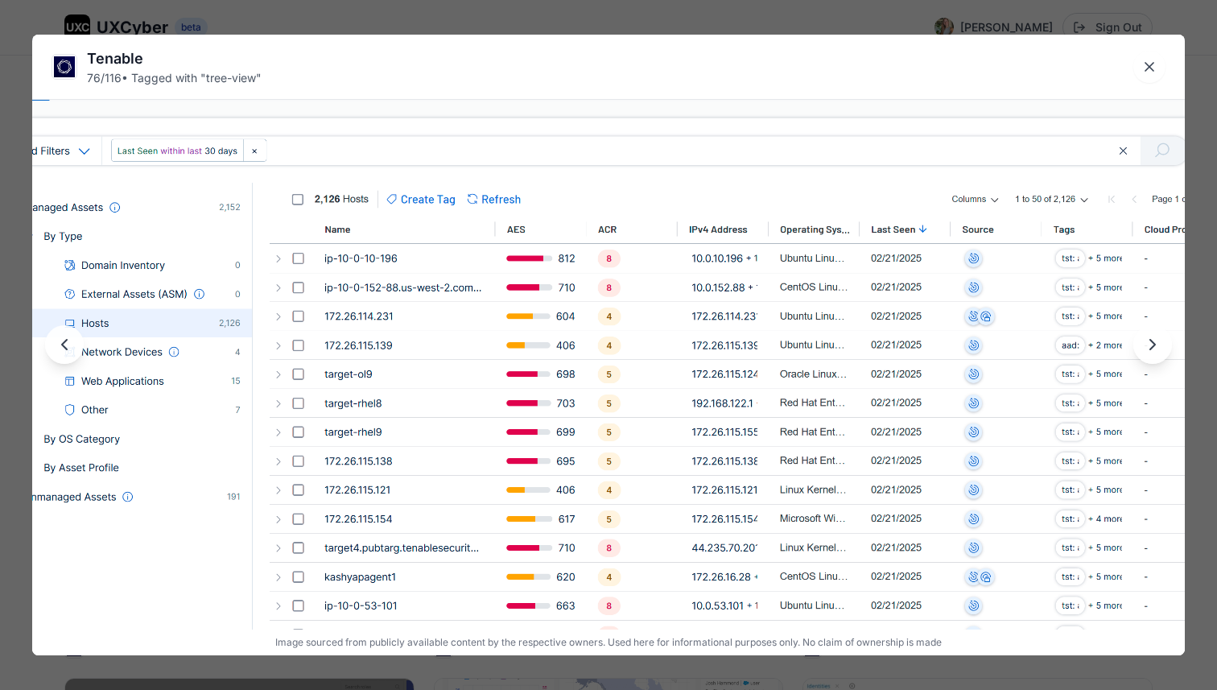
click at [770, 510] on img at bounding box center [608, 357] width 1383 height 691
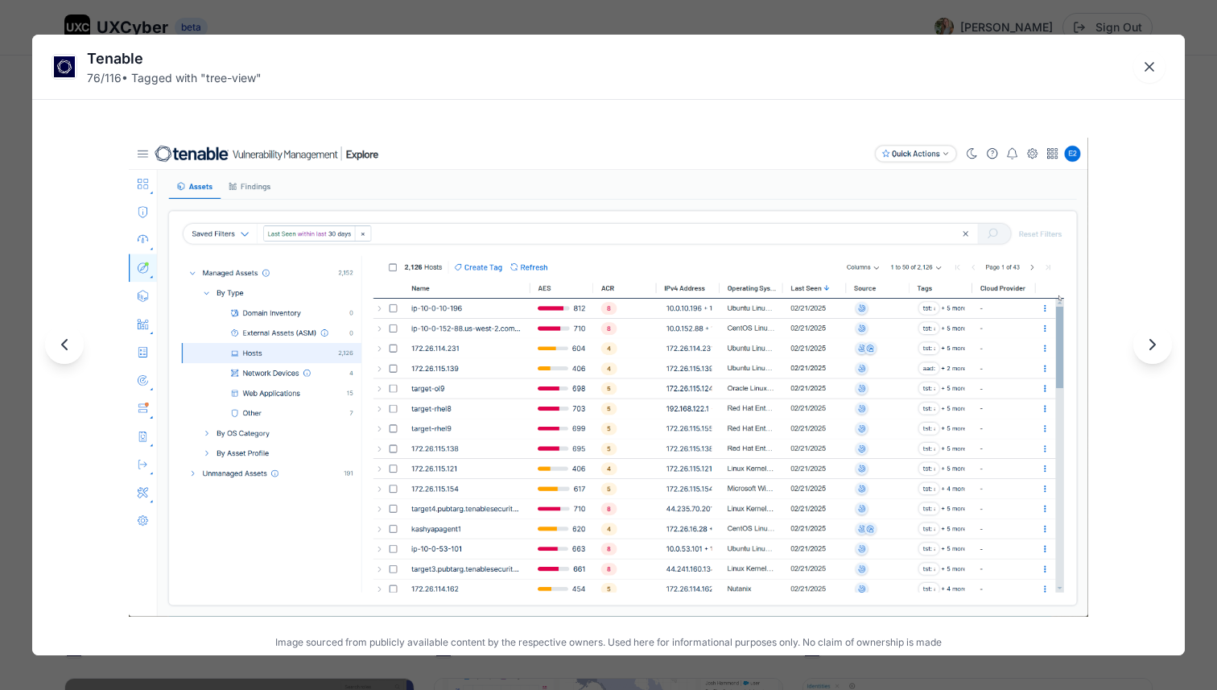
click at [367, 154] on img at bounding box center [608, 377] width 959 height 479
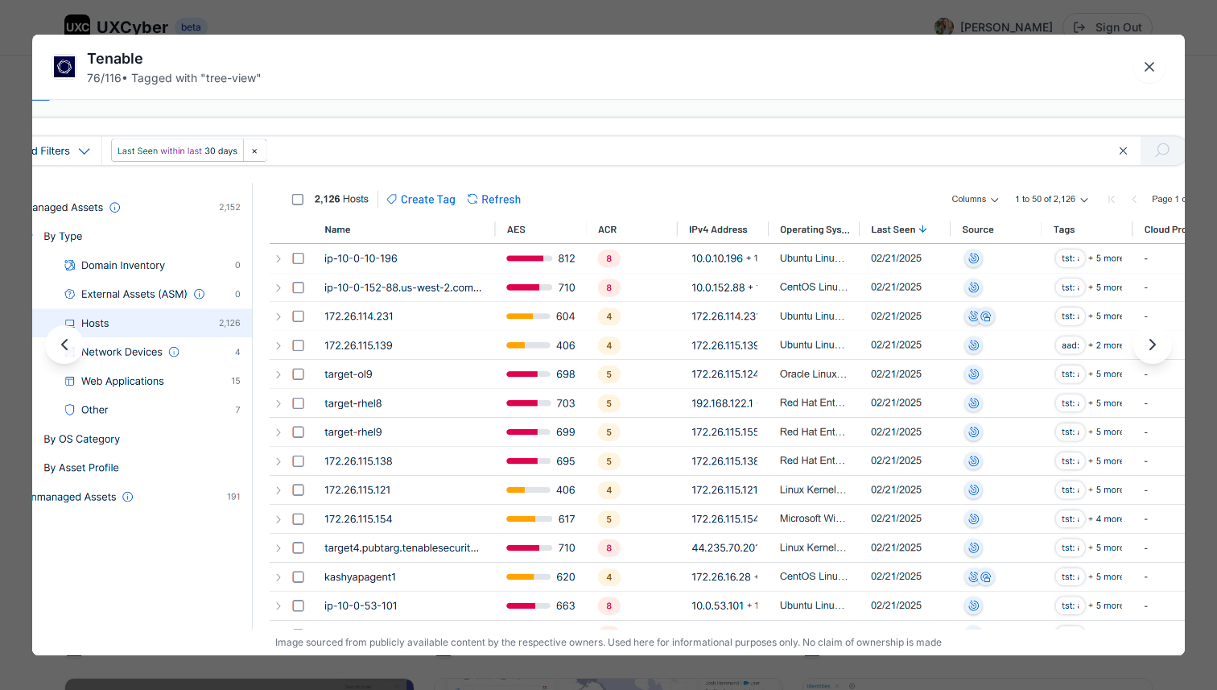
click at [367, 154] on img at bounding box center [608, 357] width 1383 height 691
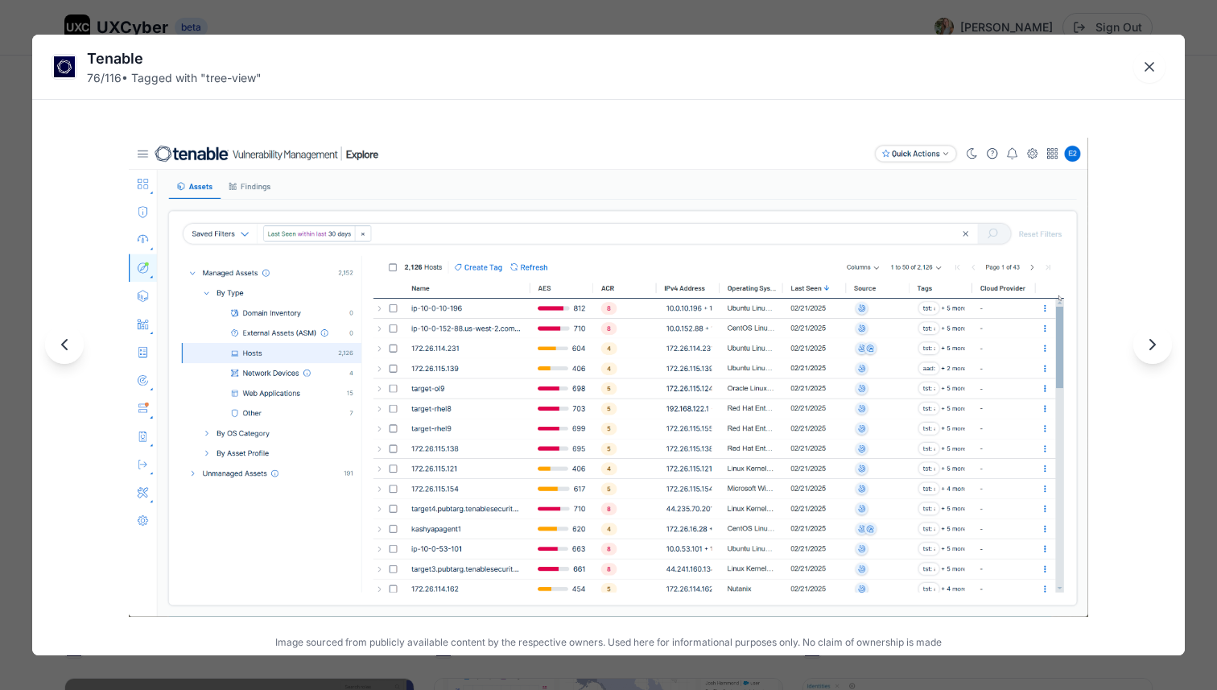
click at [105, 53] on div "Tenable" at bounding box center [174, 58] width 175 height 23
click at [70, 60] on img at bounding box center [64, 67] width 24 height 24
click at [1144, 67] on icon "Close lightbox" at bounding box center [1149, 67] width 16 height 16
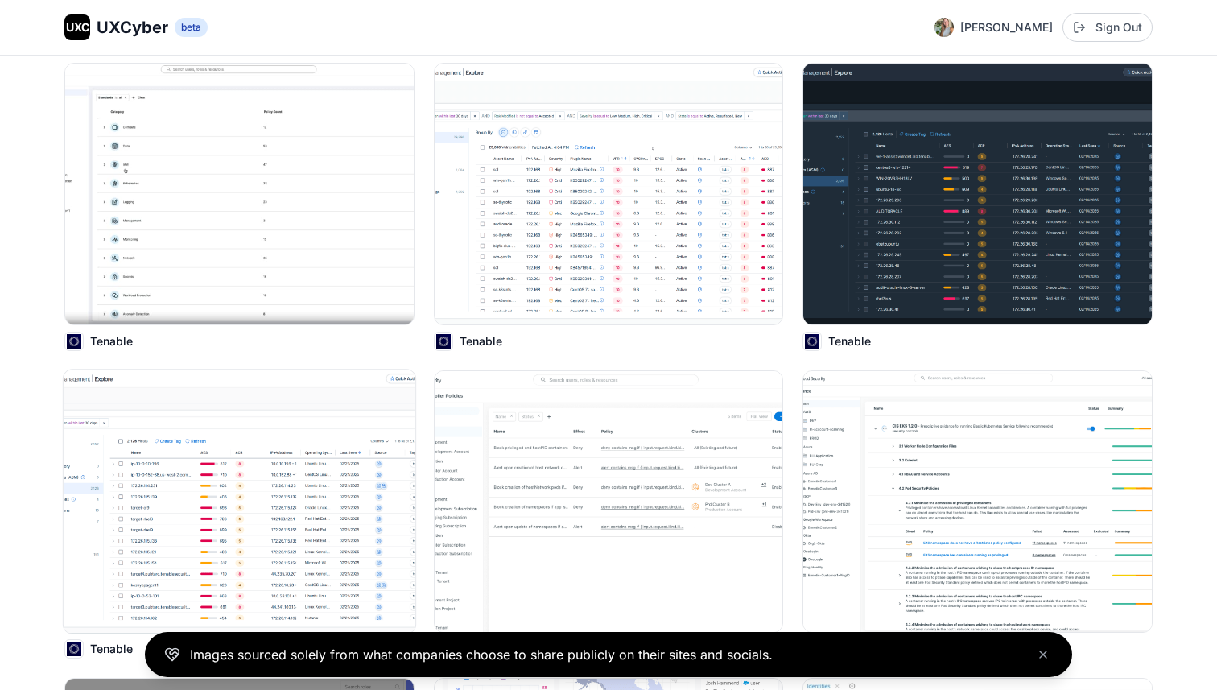
click at [176, 505] on img at bounding box center [240, 500] width 352 height 263
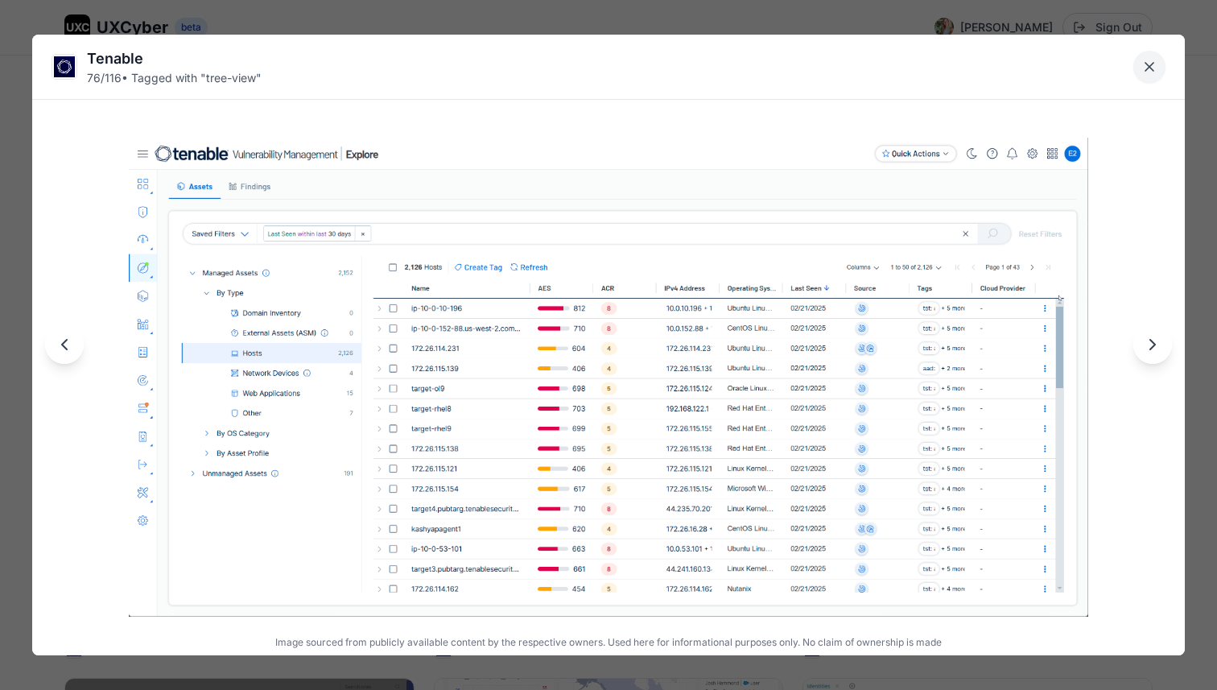
click at [1153, 69] on icon "Close lightbox" at bounding box center [1149, 67] width 16 height 16
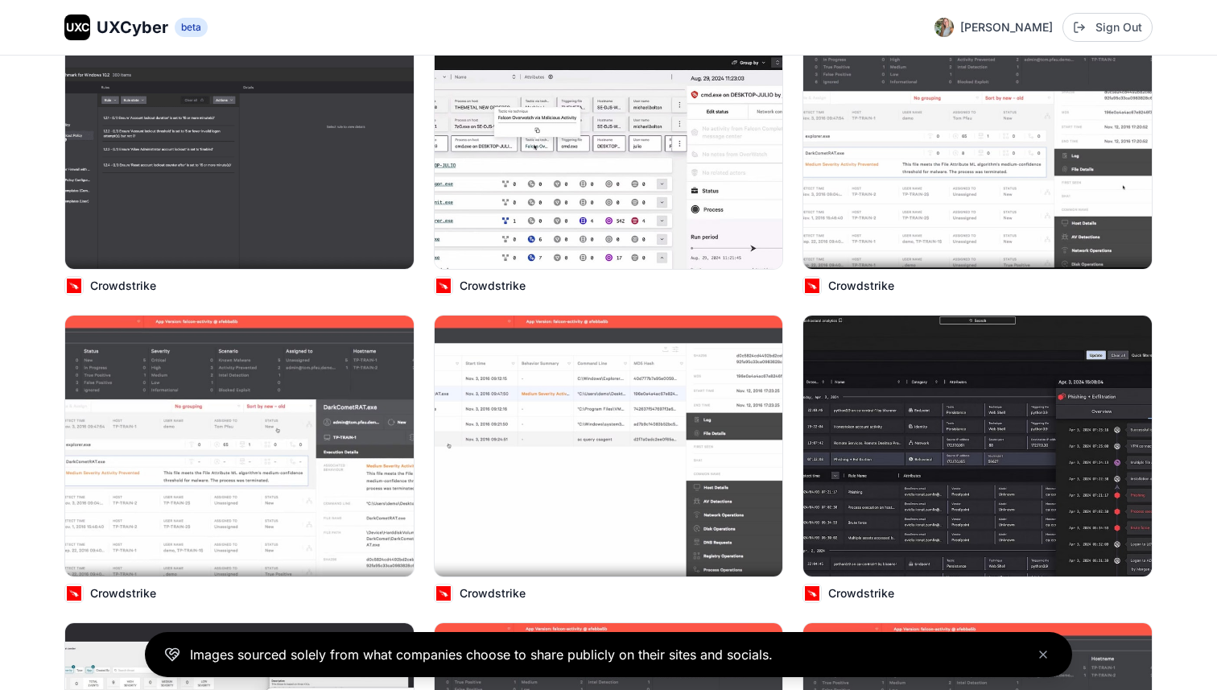
scroll to position [1800, 0]
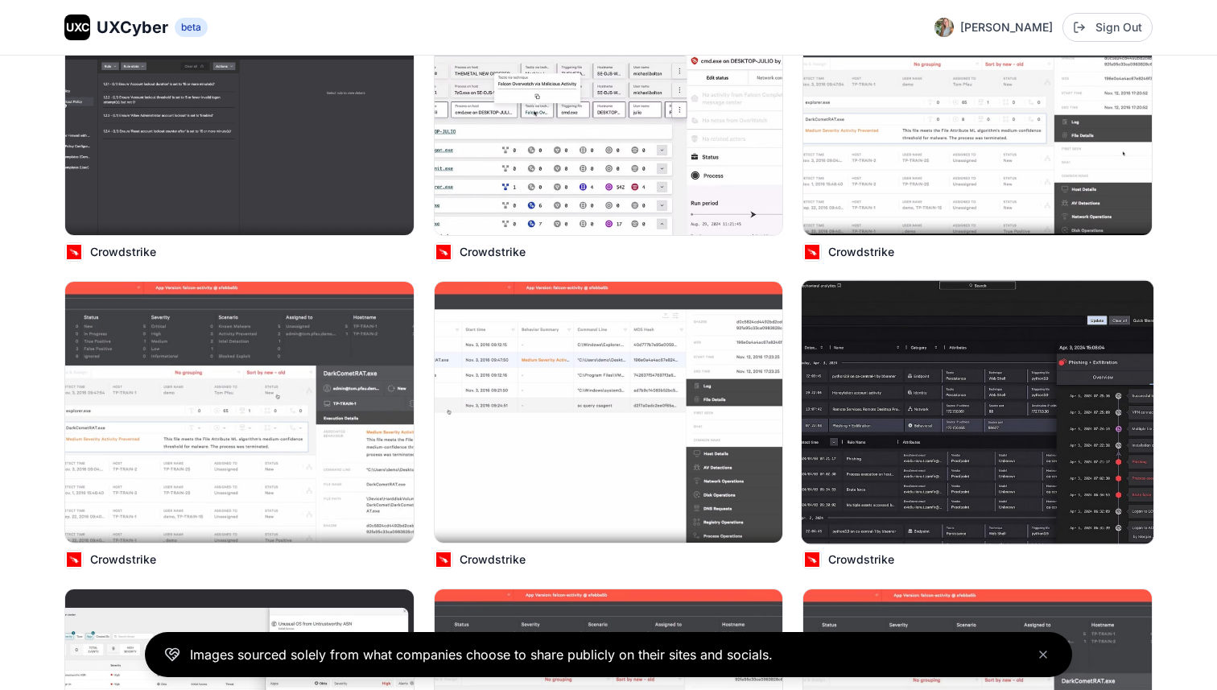
click at [848, 387] on img at bounding box center [978, 411] width 352 height 263
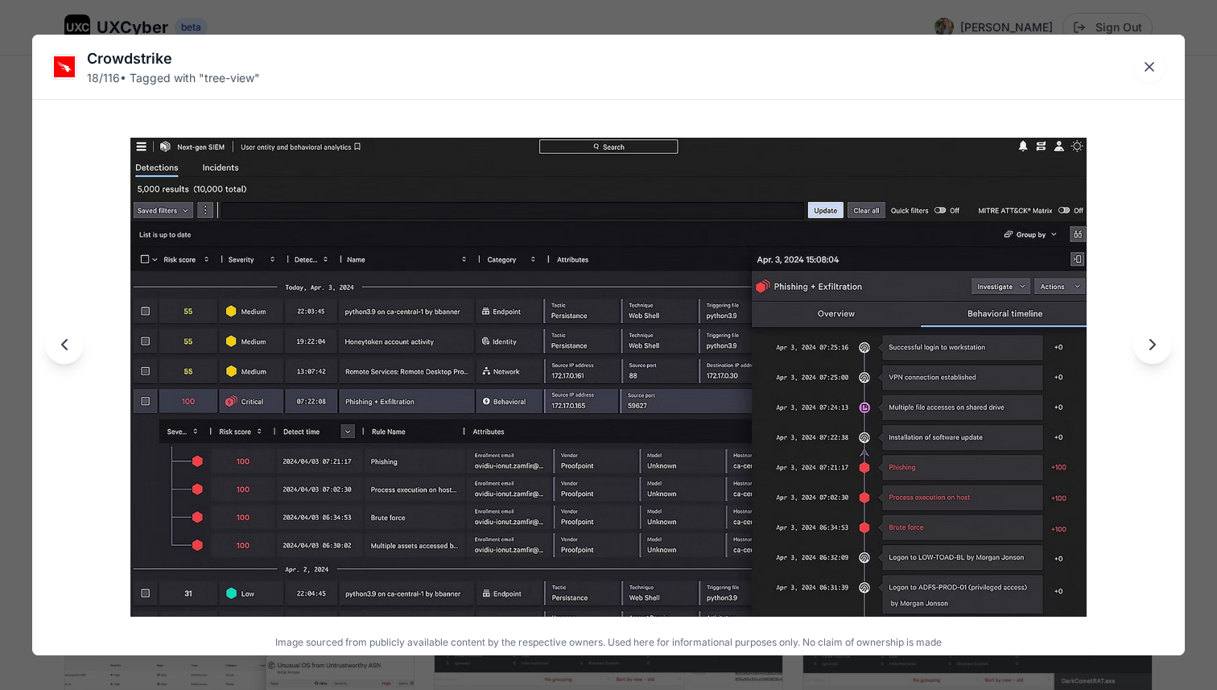
click at [1136, 80] on div "Crowdstrike 18 / 116 • Tagged with " tree-view "" at bounding box center [608, 67] width 1153 height 64
click at [1140, 78] on button "Close lightbox" at bounding box center [1149, 67] width 32 height 32
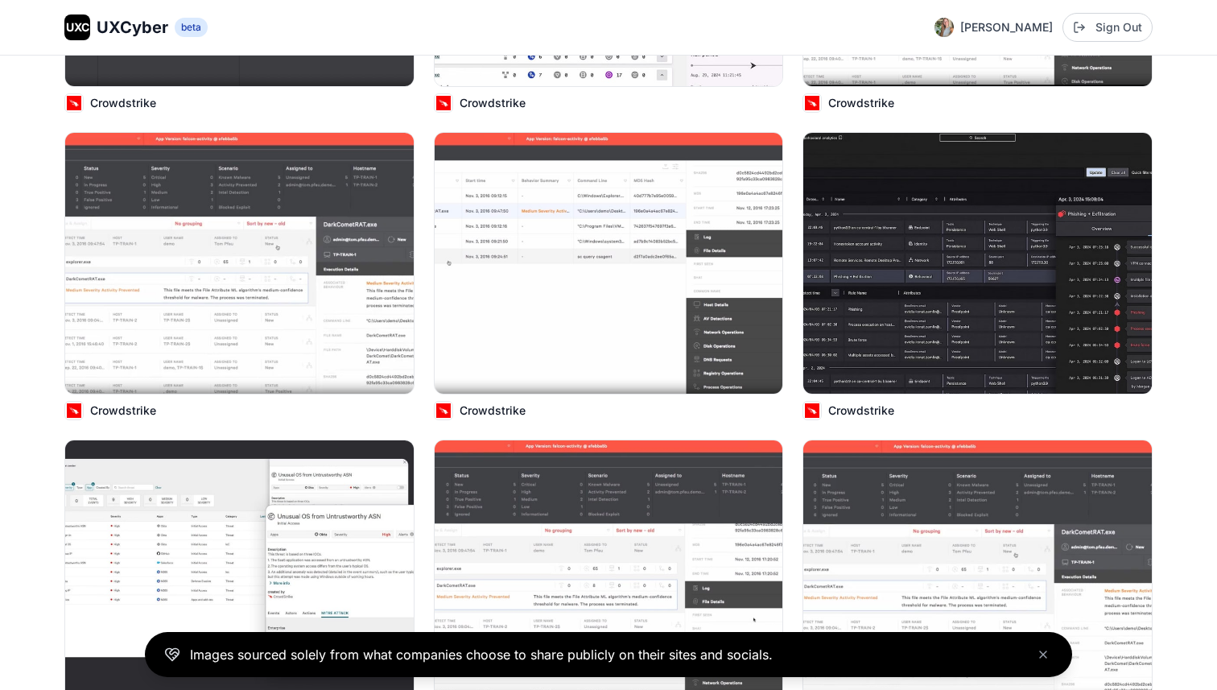
scroll to position [1909, 0]
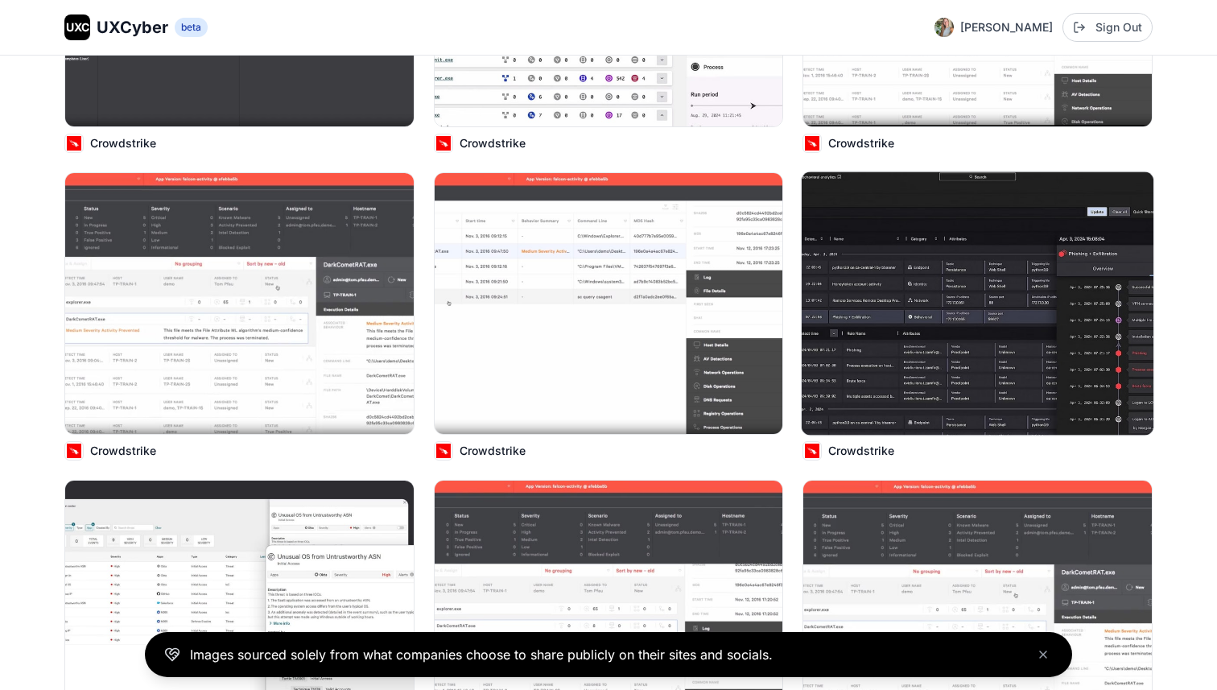
click at [942, 348] on img at bounding box center [978, 302] width 352 height 263
